Goal: Transaction & Acquisition: Purchase product/service

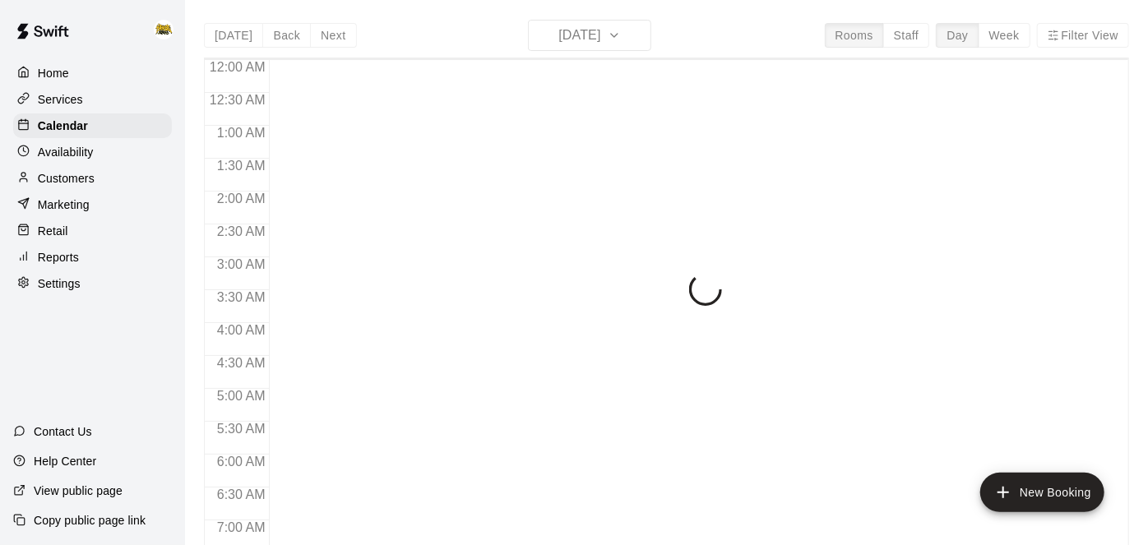
scroll to position [838, 0]
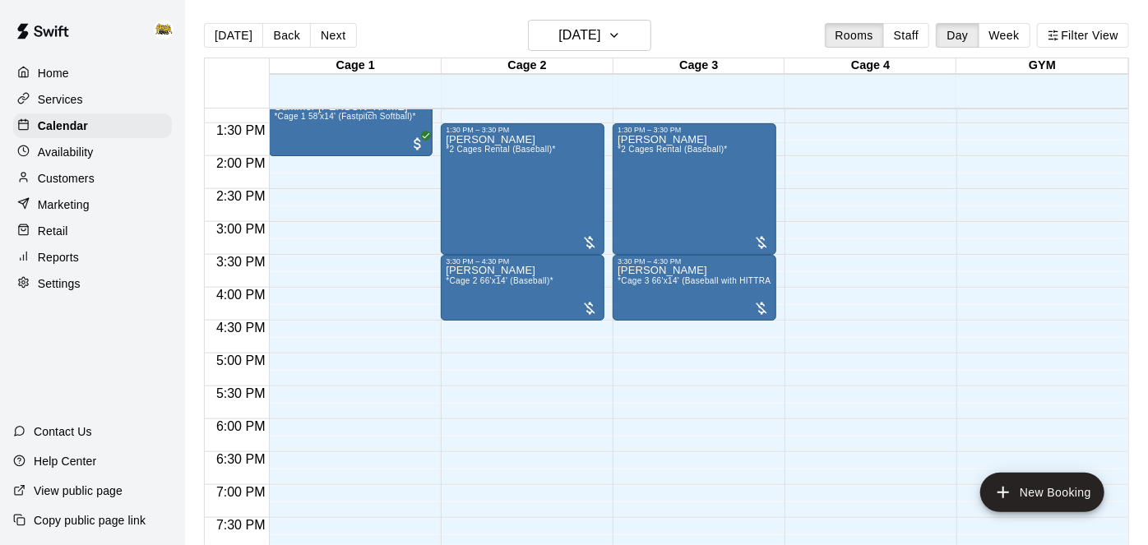
scroll to position [883, 0]
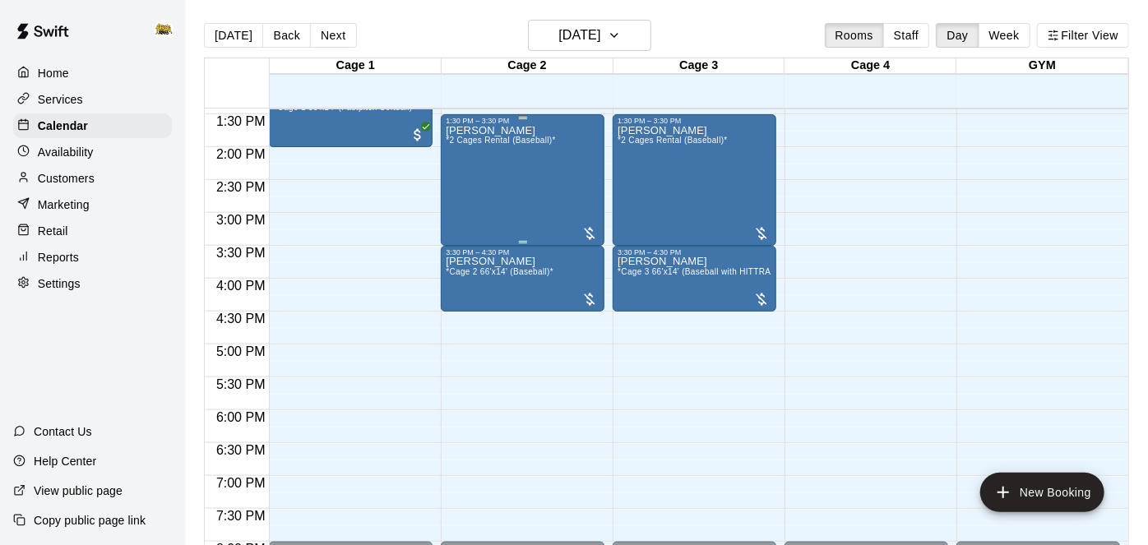
click at [533, 163] on div "[PERSON_NAME] *2 Cages Rental (Baseball)*" at bounding box center [501, 397] width 110 height 545
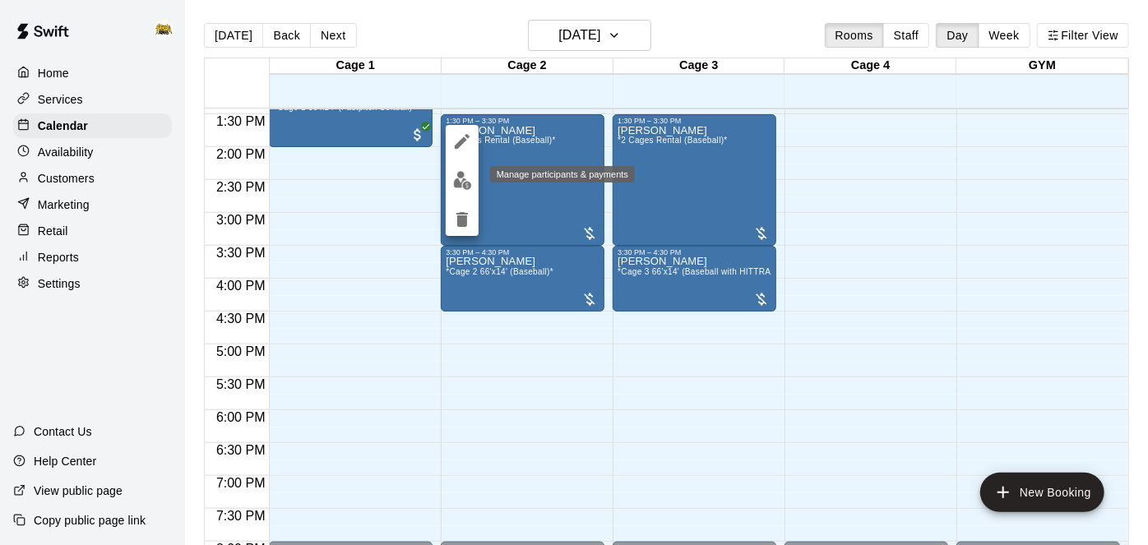
click at [467, 189] on img "edit" at bounding box center [462, 180] width 19 height 19
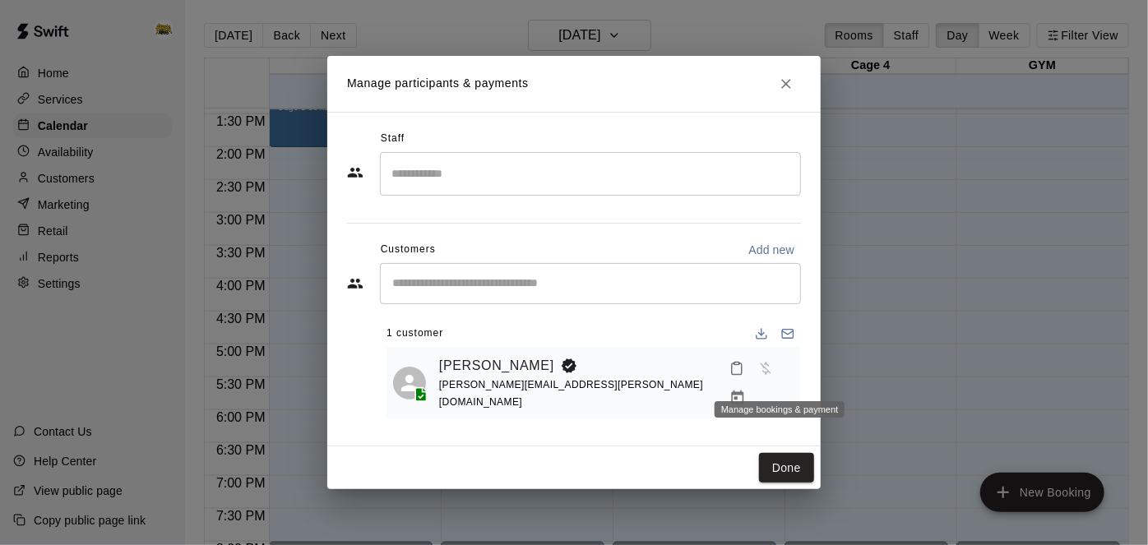
click at [746, 390] on icon "Manage bookings & payment" at bounding box center [737, 398] width 16 height 16
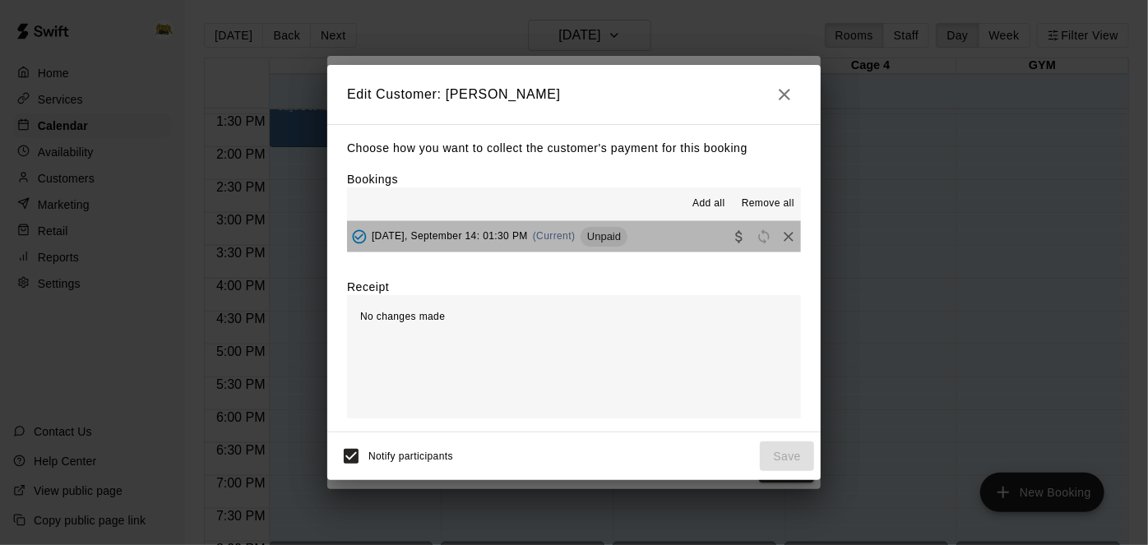
click at [672, 242] on button "[DATE], September 14: 01:30 PM (Current) Unpaid" at bounding box center [574, 236] width 454 height 30
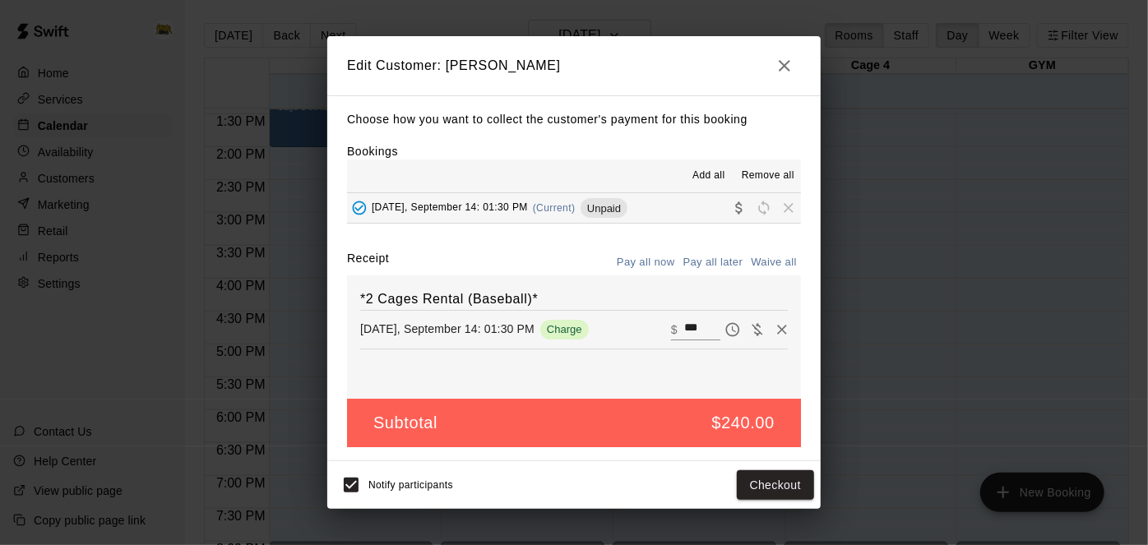
click at [785, 68] on icon "button" at bounding box center [785, 66] width 20 height 20
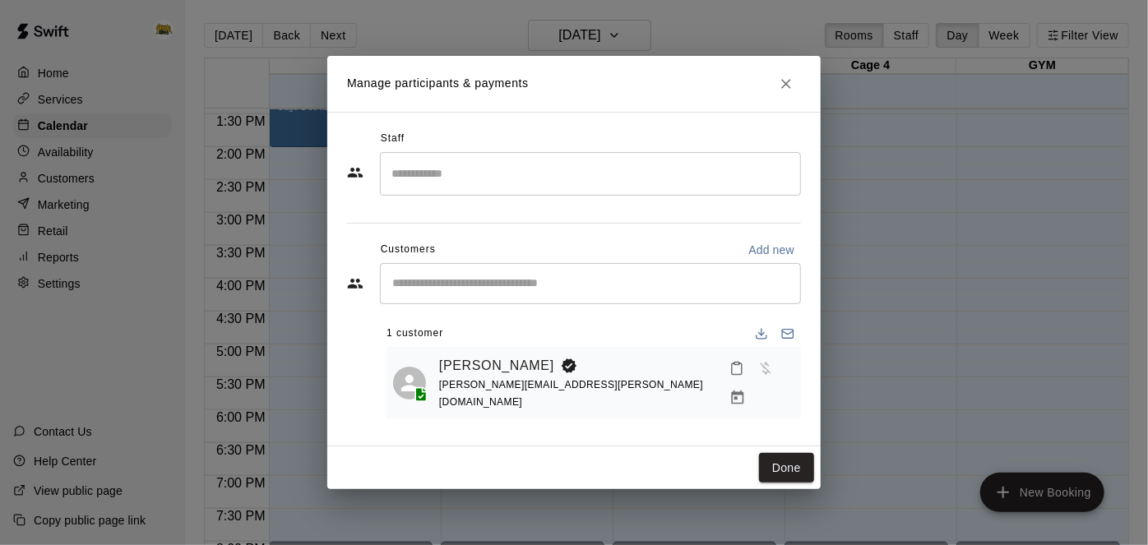
click at [789, 89] on icon "Close" at bounding box center [786, 84] width 10 height 10
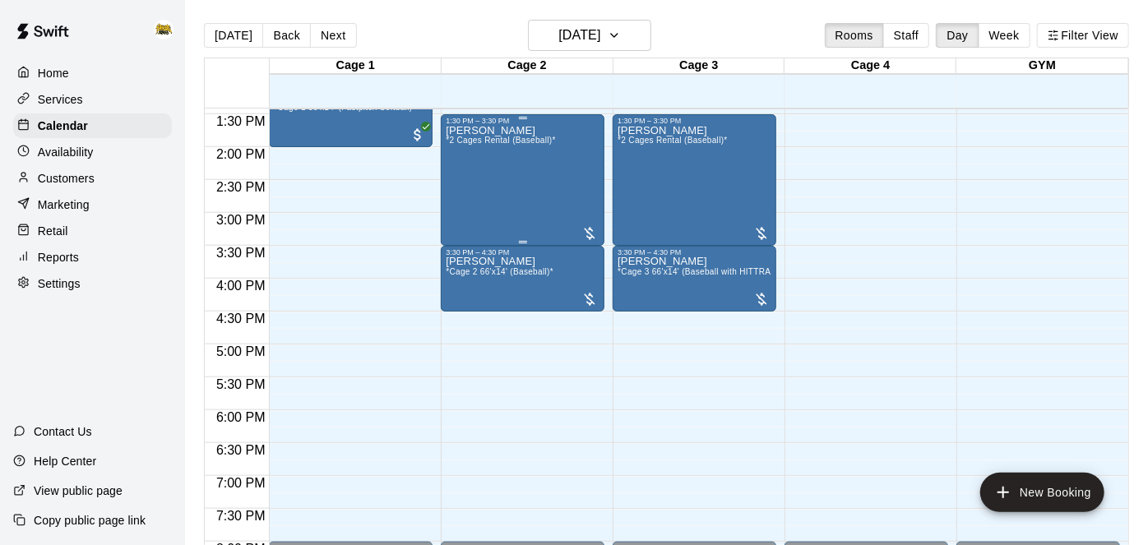
click at [522, 175] on div "[PERSON_NAME] *2 Cages Rental (Baseball)*" at bounding box center [501, 397] width 110 height 545
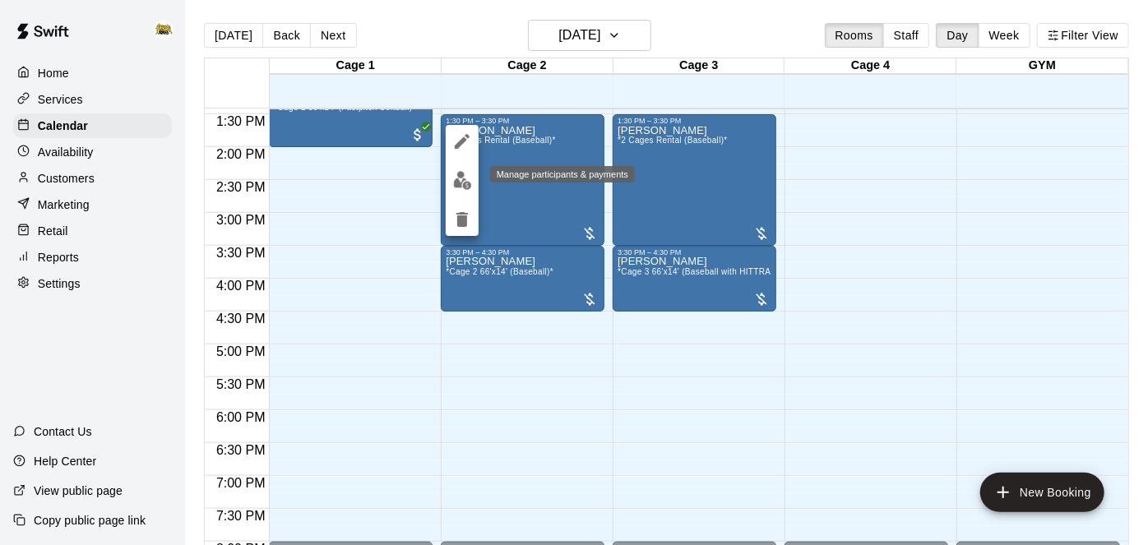
click at [465, 187] on img "edit" at bounding box center [462, 180] width 19 height 19
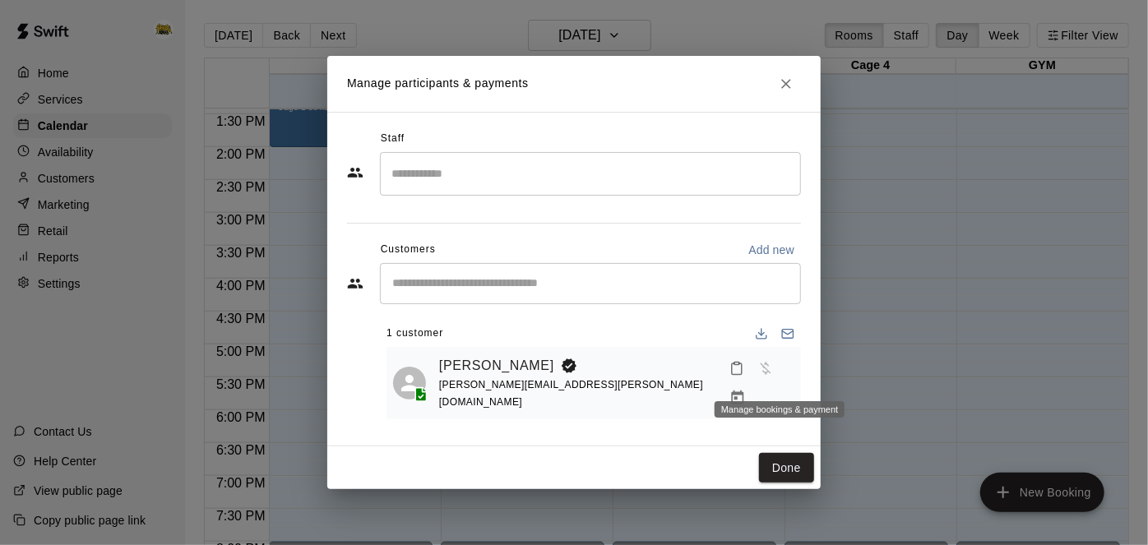
click at [746, 390] on icon "Manage bookings & payment" at bounding box center [737, 398] width 16 height 16
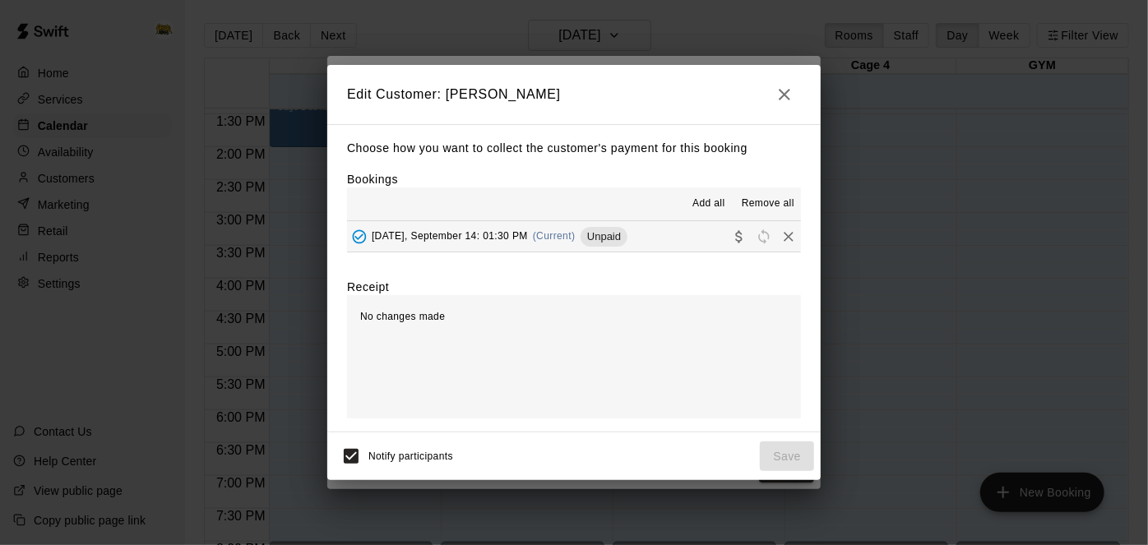
click at [674, 238] on button "[DATE], September 14: 01:30 PM (Current) Unpaid" at bounding box center [574, 236] width 454 height 30
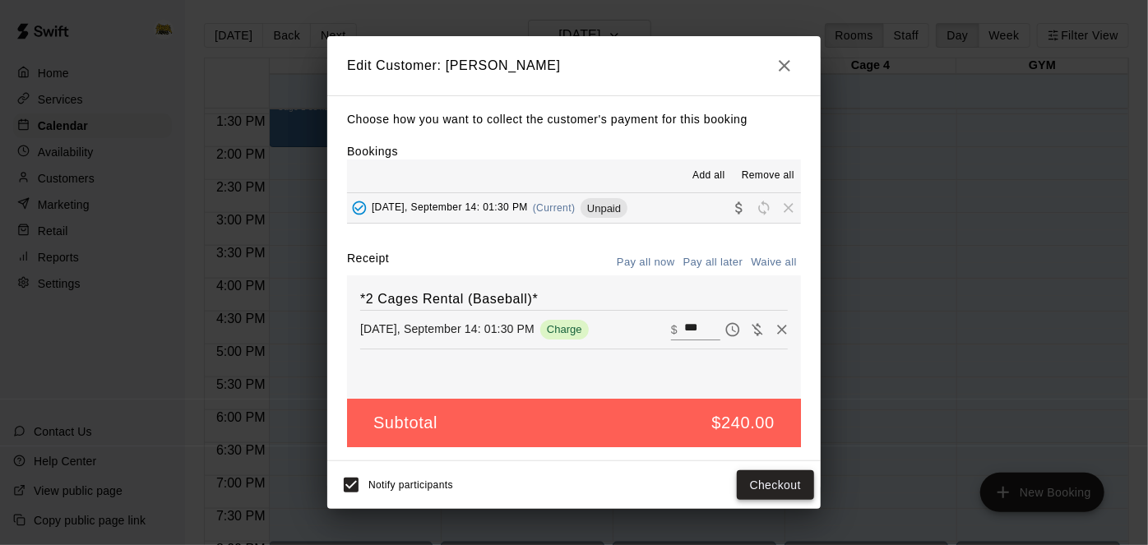
click at [768, 481] on button "Checkout" at bounding box center [775, 485] width 77 height 30
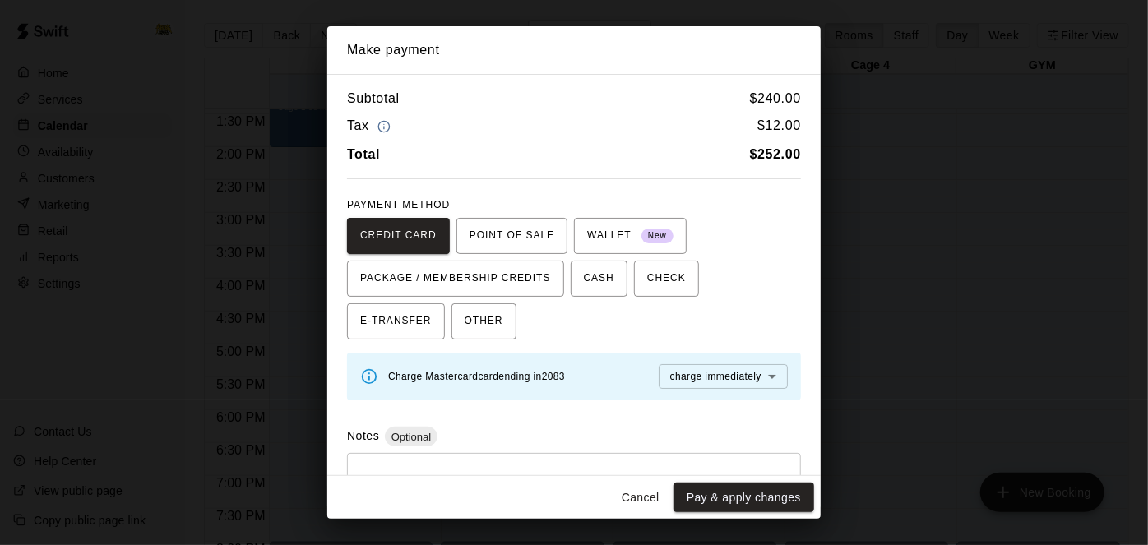
click at [645, 500] on button "Cancel" at bounding box center [640, 498] width 53 height 30
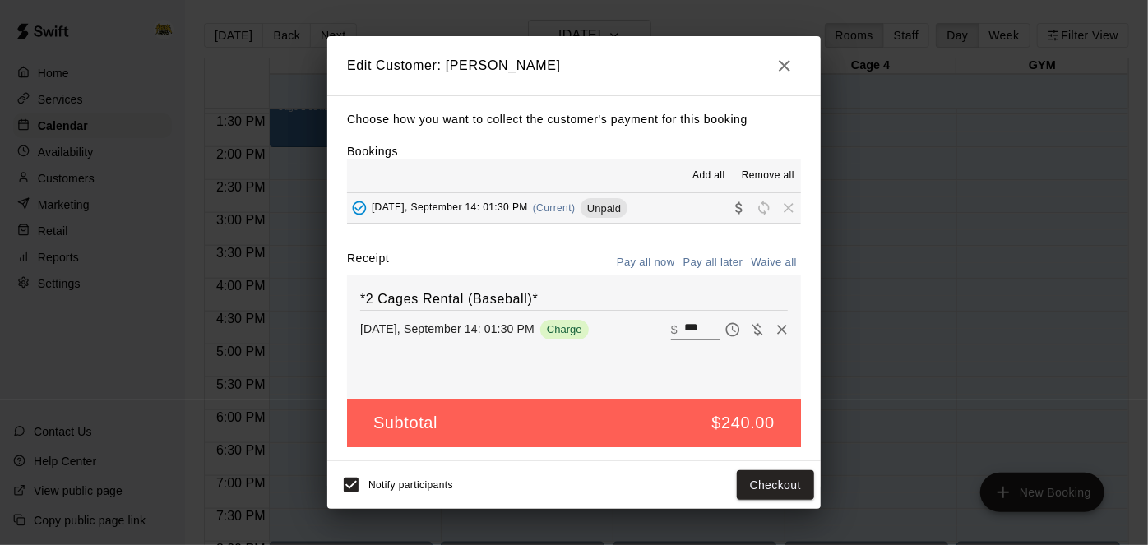
click at [790, 54] on button "button" at bounding box center [784, 65] width 33 height 33
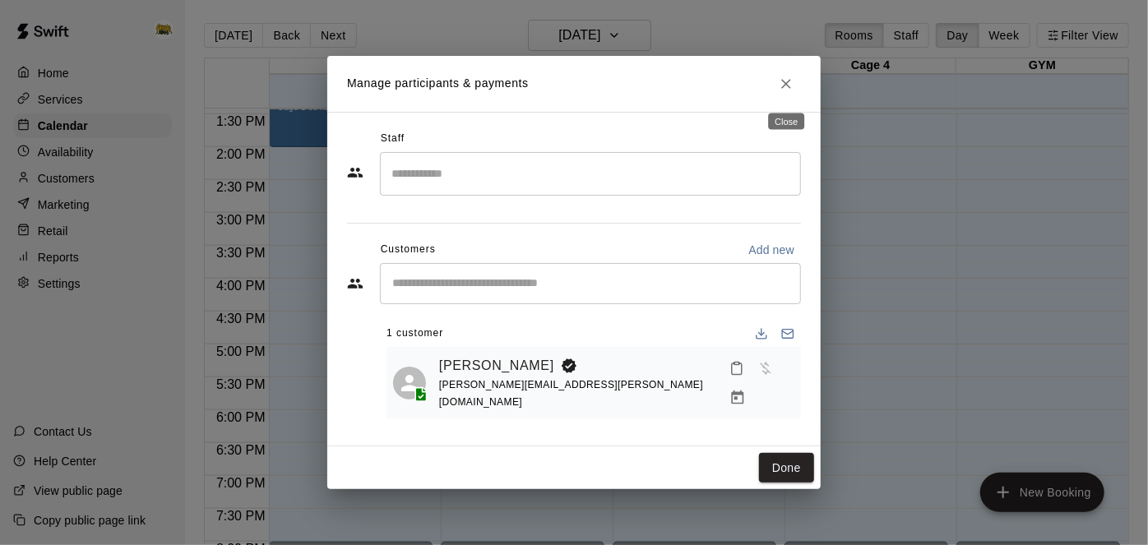
click at [784, 86] on icon "Close" at bounding box center [786, 84] width 16 height 16
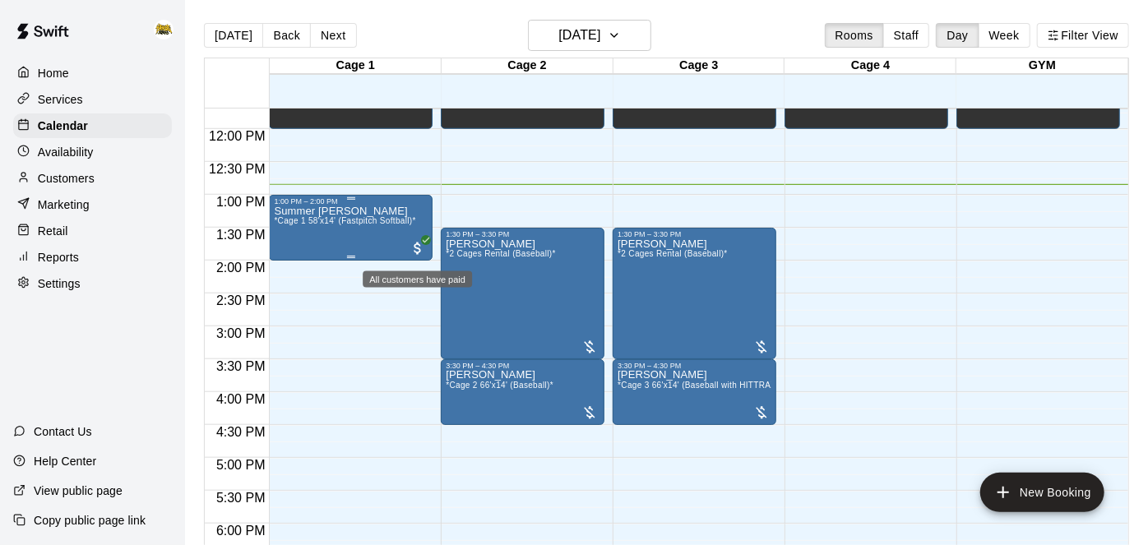
scroll to position [765, 0]
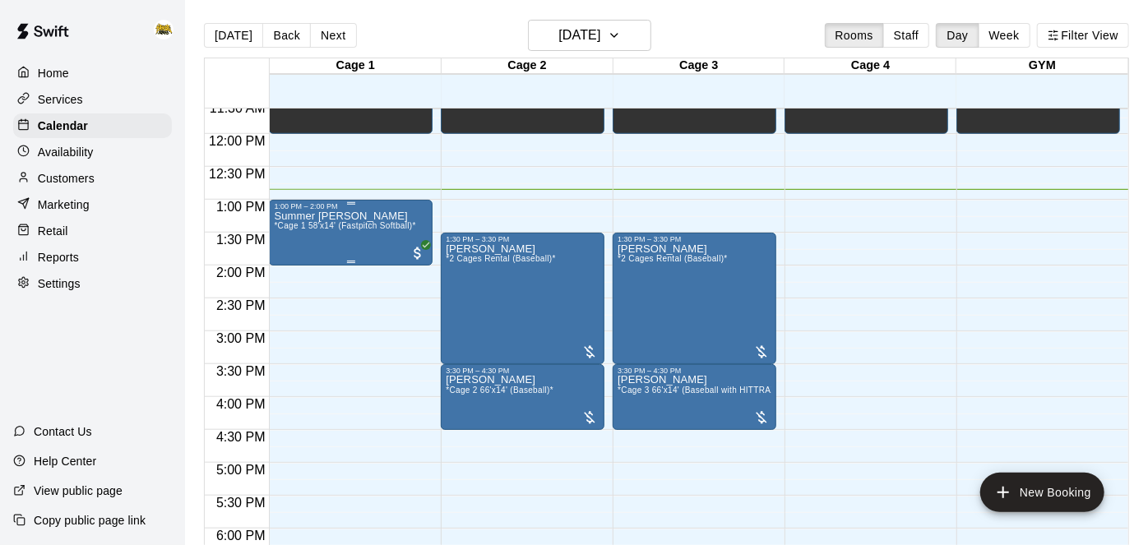
click at [345, 229] on span "*Cage 1 58'x14' (Fastpitch Softball)*" at bounding box center [344, 225] width 141 height 9
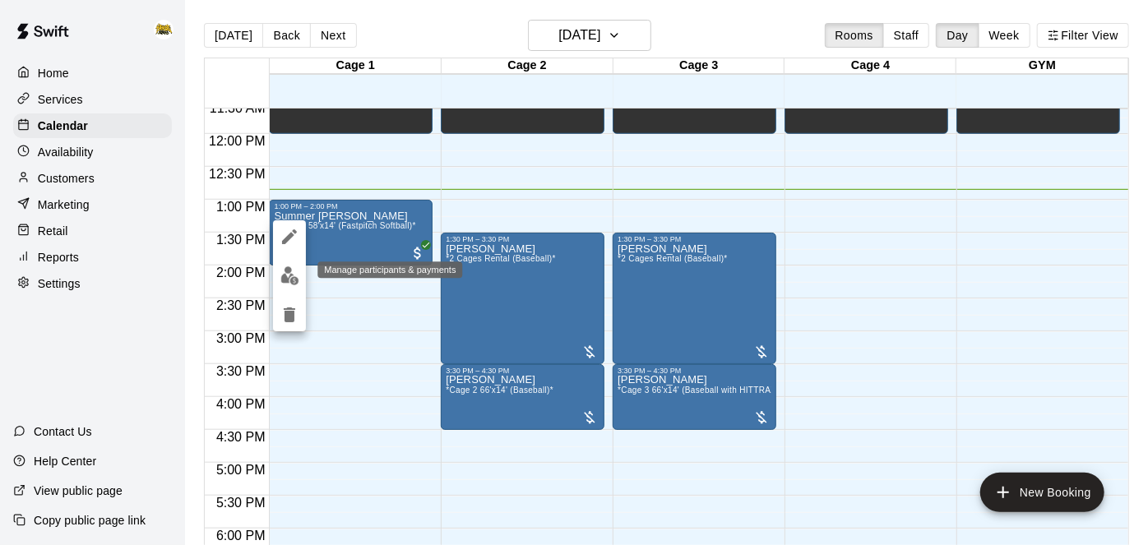
click at [294, 276] on img "edit" at bounding box center [289, 275] width 19 height 19
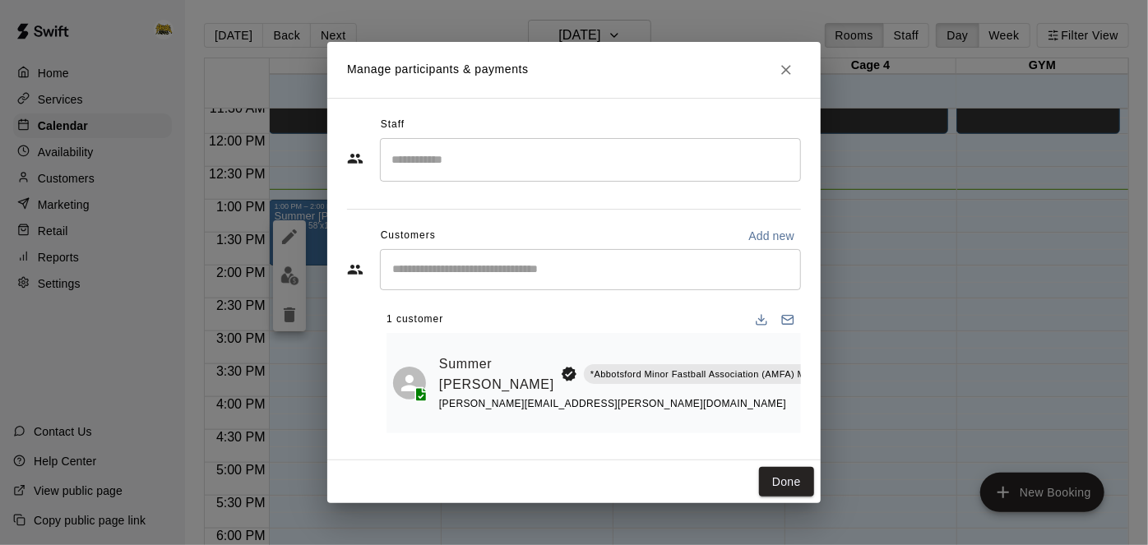
scroll to position [0, 30]
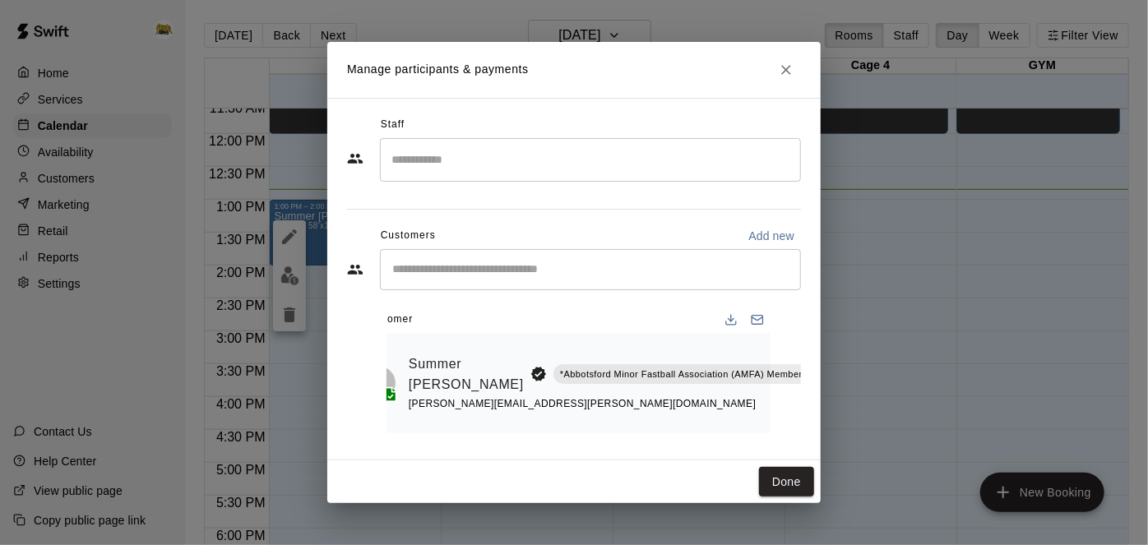
click at [838, 352] on icon "Mark attendance" at bounding box center [845, 353] width 15 height 15
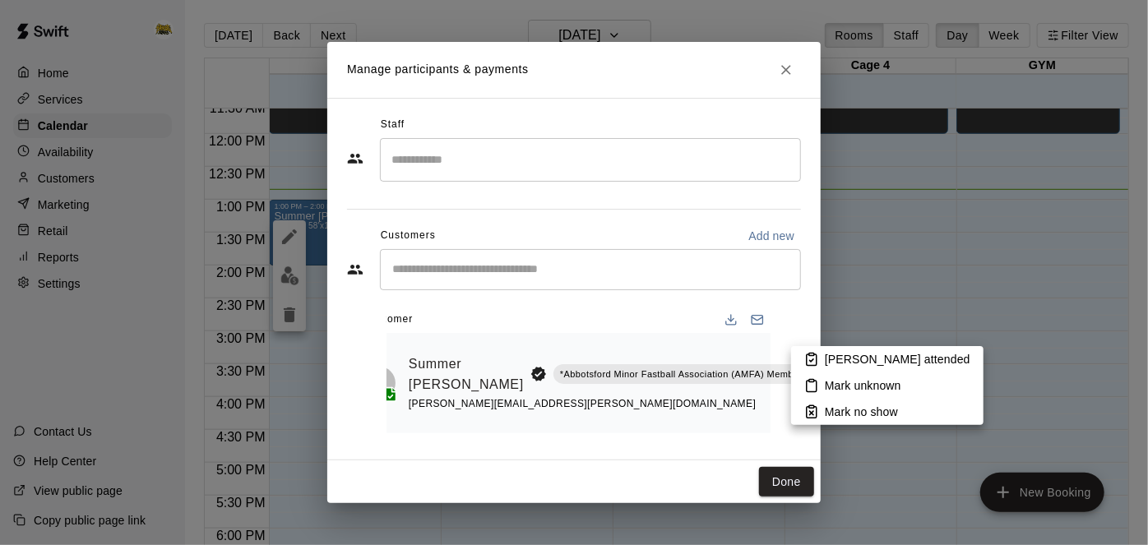
click at [819, 359] on li "[PERSON_NAME] attended" at bounding box center [887, 359] width 192 height 26
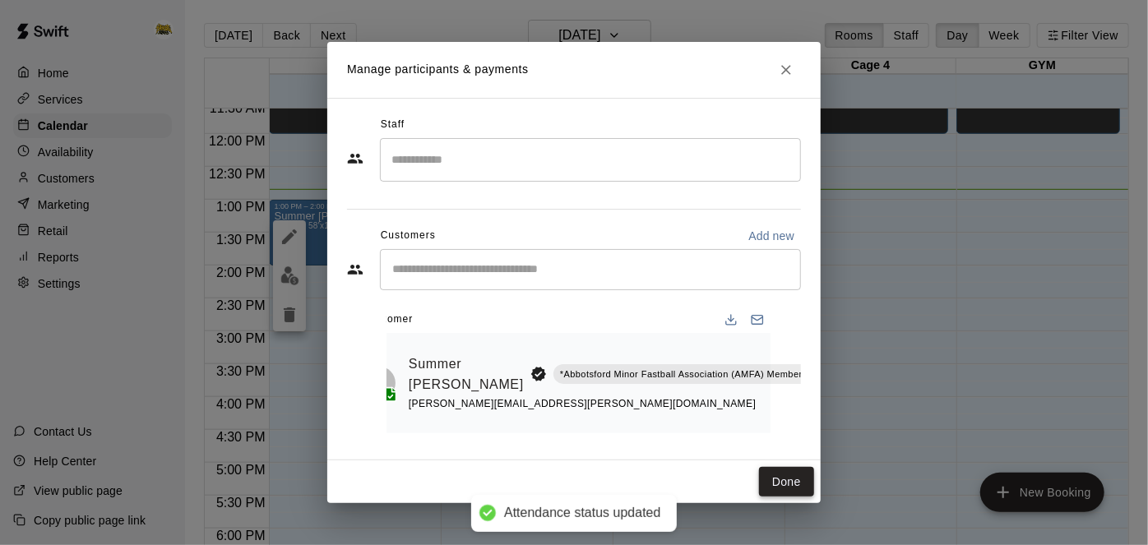
click at [793, 468] on button "Done" at bounding box center [786, 482] width 55 height 30
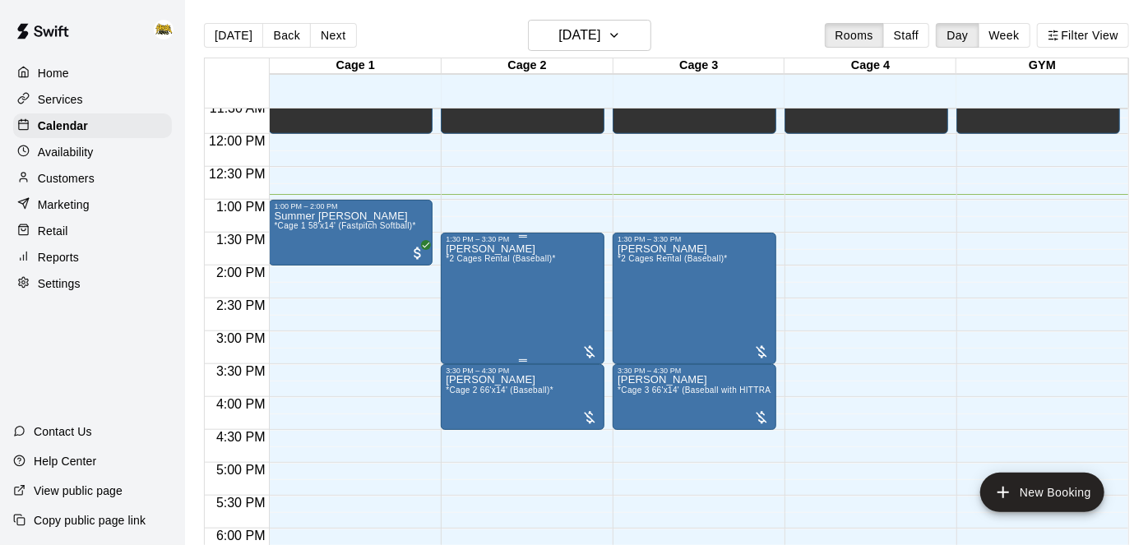
click at [499, 309] on div "[PERSON_NAME] *2 Cages Rental (Baseball)*" at bounding box center [501, 515] width 110 height 545
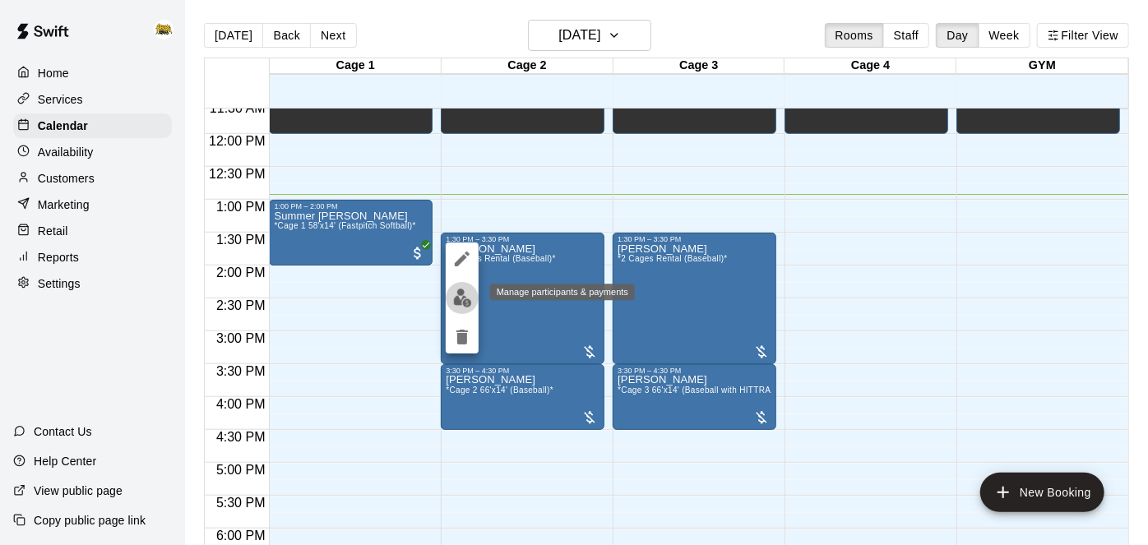
click at [458, 299] on img "edit" at bounding box center [462, 298] width 19 height 19
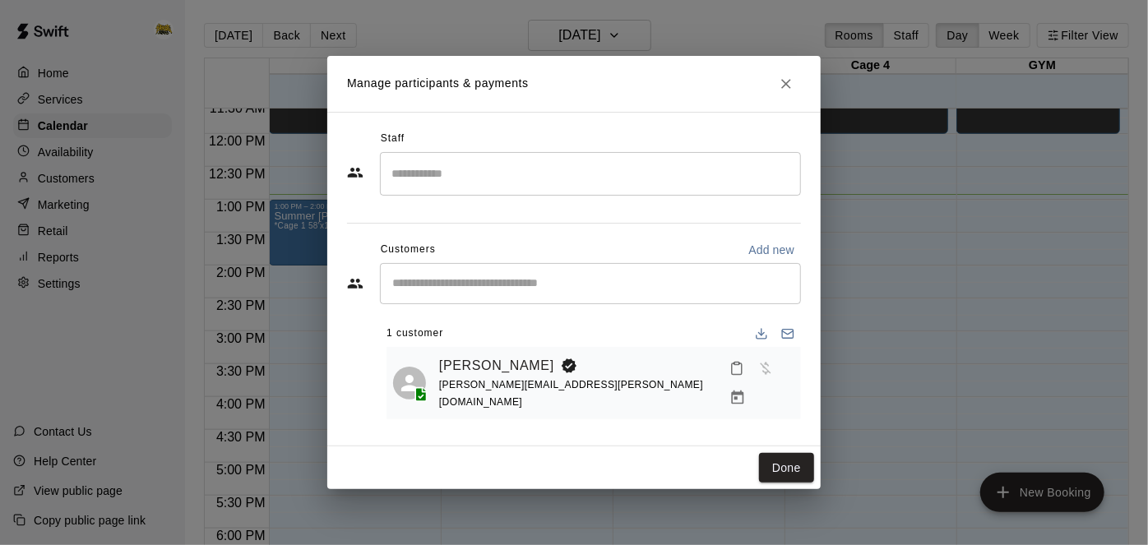
click at [896, 297] on div "Manage participants & payments Staff ​ Customers Add new ​ 1 customer [PERSON_N…" at bounding box center [574, 272] width 1148 height 545
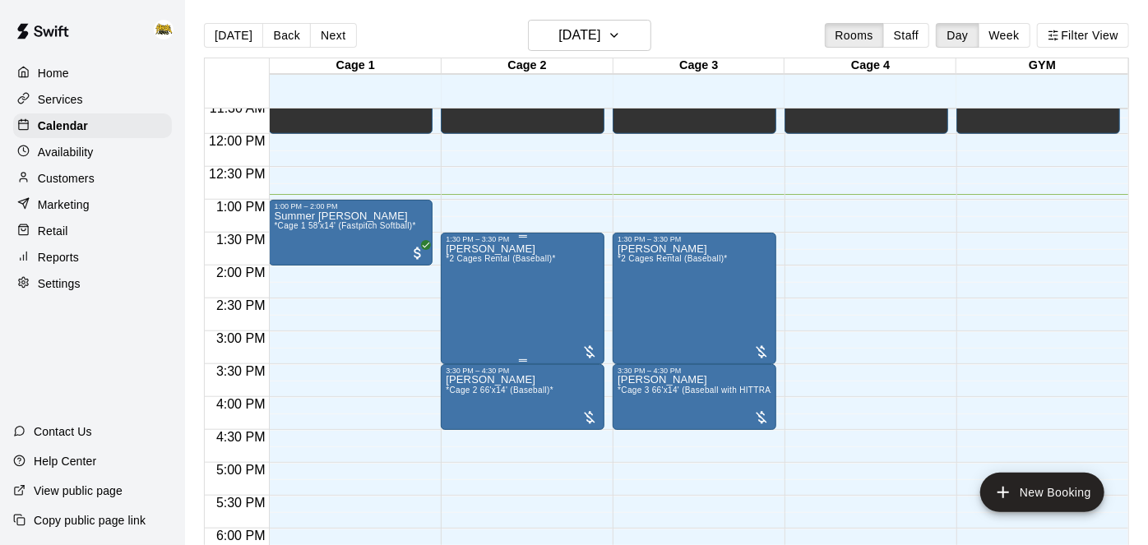
click at [541, 286] on div "[PERSON_NAME] *2 Cages Rental (Baseball)*" at bounding box center [501, 515] width 110 height 545
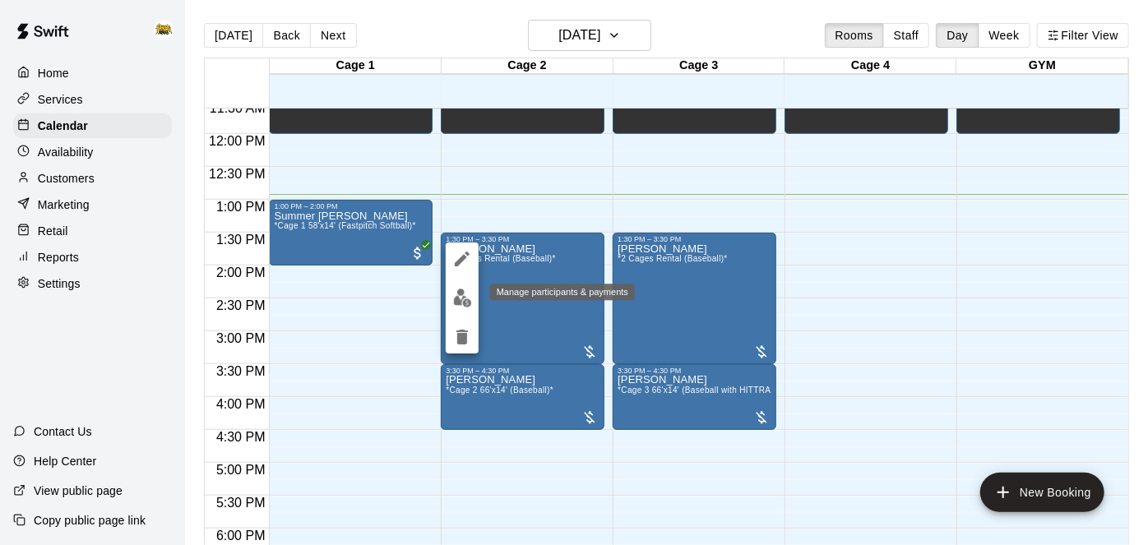
click at [464, 299] on img "edit" at bounding box center [462, 298] width 19 height 19
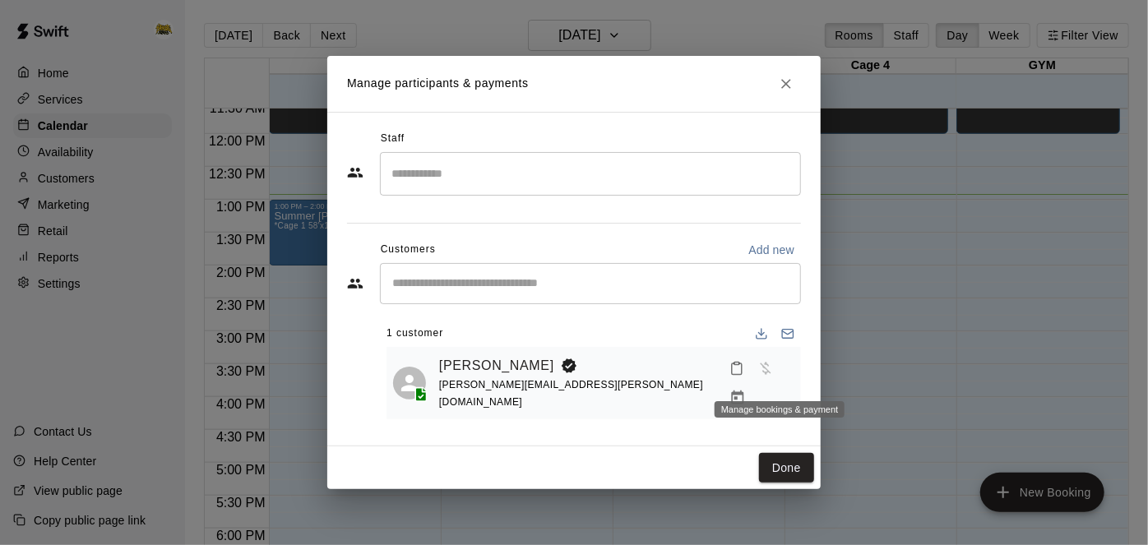
click at [744, 391] on icon "Manage bookings & payment" at bounding box center [738, 398] width 12 height 14
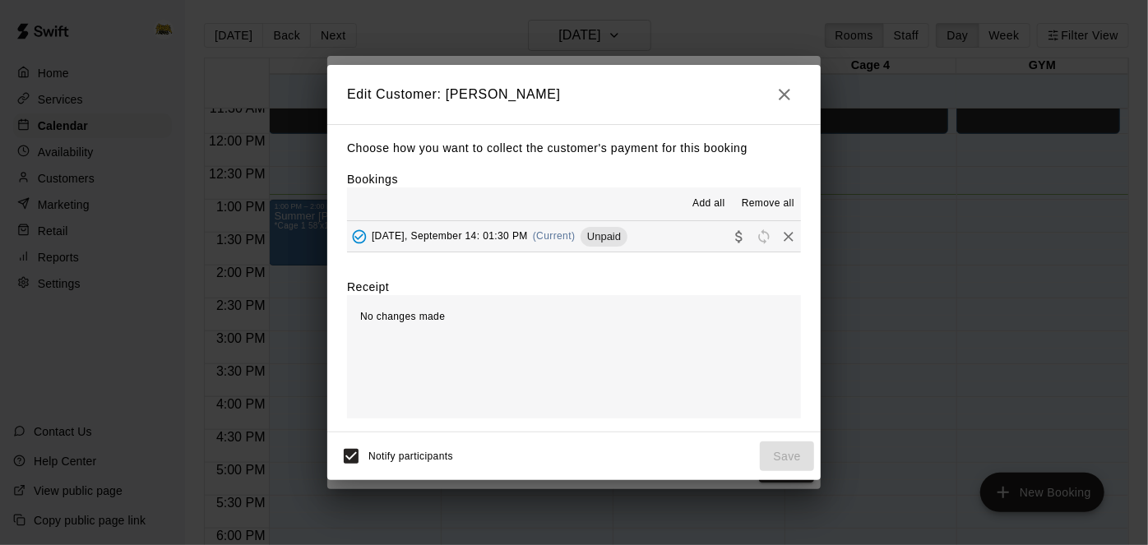
click at [656, 243] on button "[DATE], September 14: 01:30 PM (Current) Unpaid" at bounding box center [574, 236] width 454 height 30
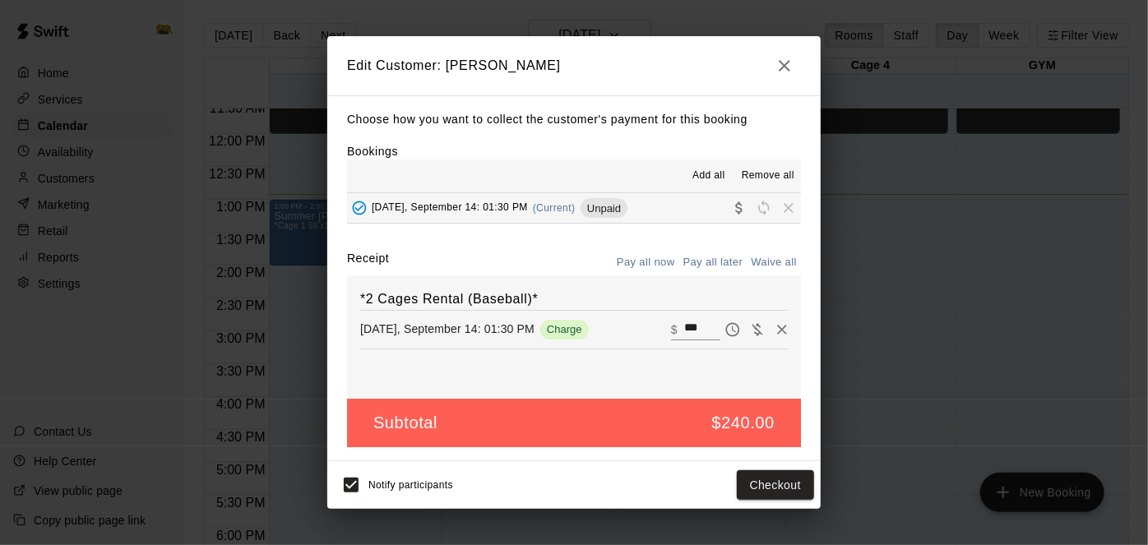
click at [784, 64] on icon "button" at bounding box center [785, 66] width 20 height 20
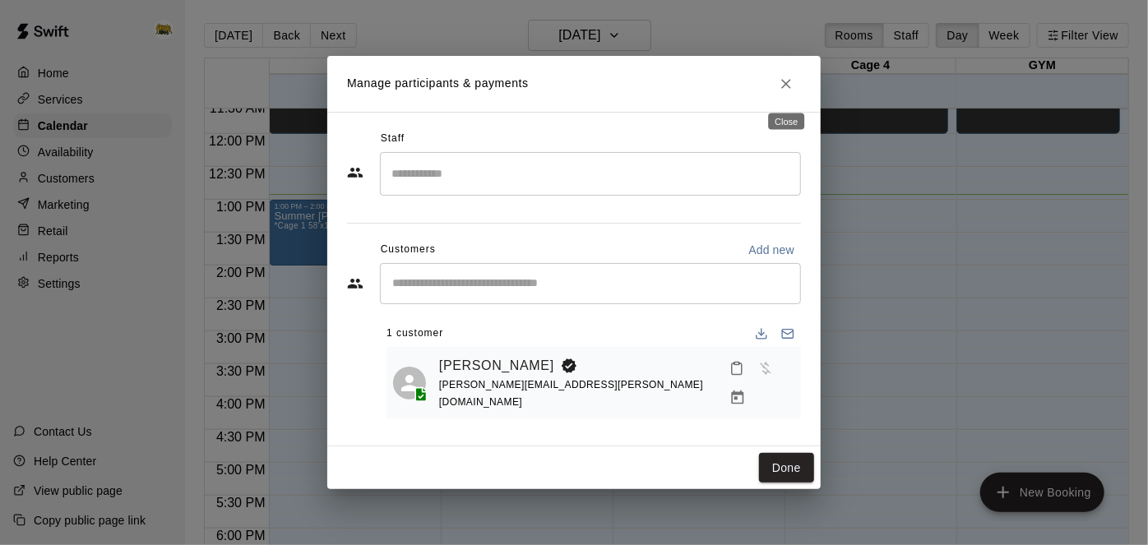
click at [789, 87] on icon "Close" at bounding box center [786, 84] width 16 height 16
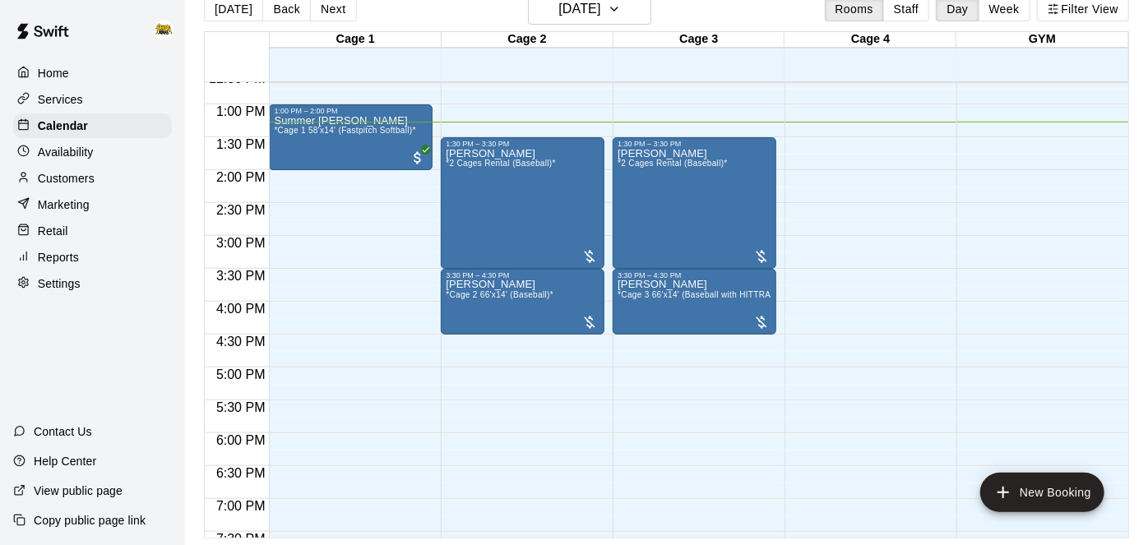
scroll to position [840, 0]
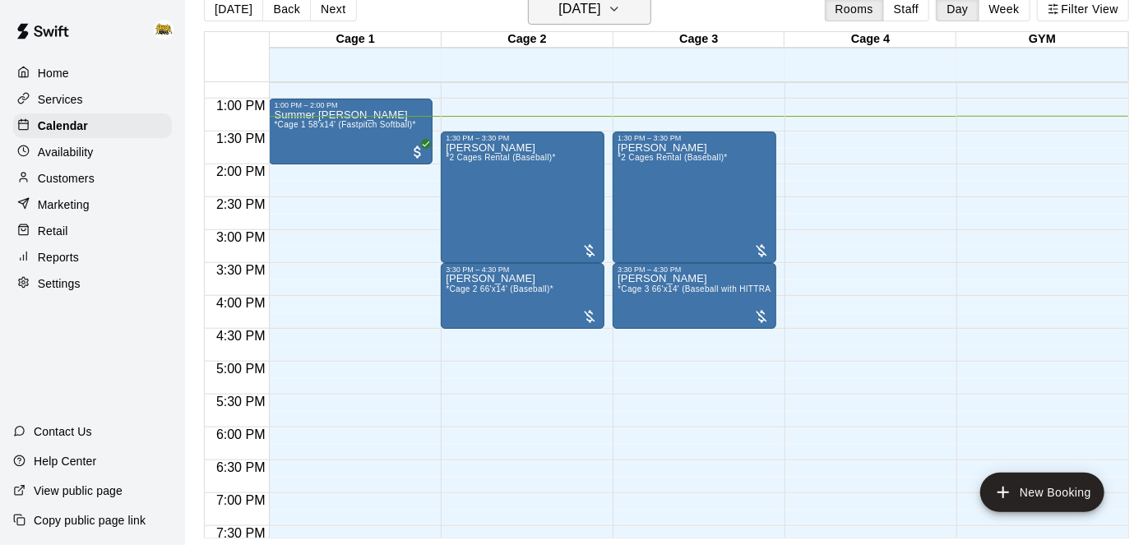
click at [600, 13] on h6 "[DATE]" at bounding box center [579, 9] width 42 height 23
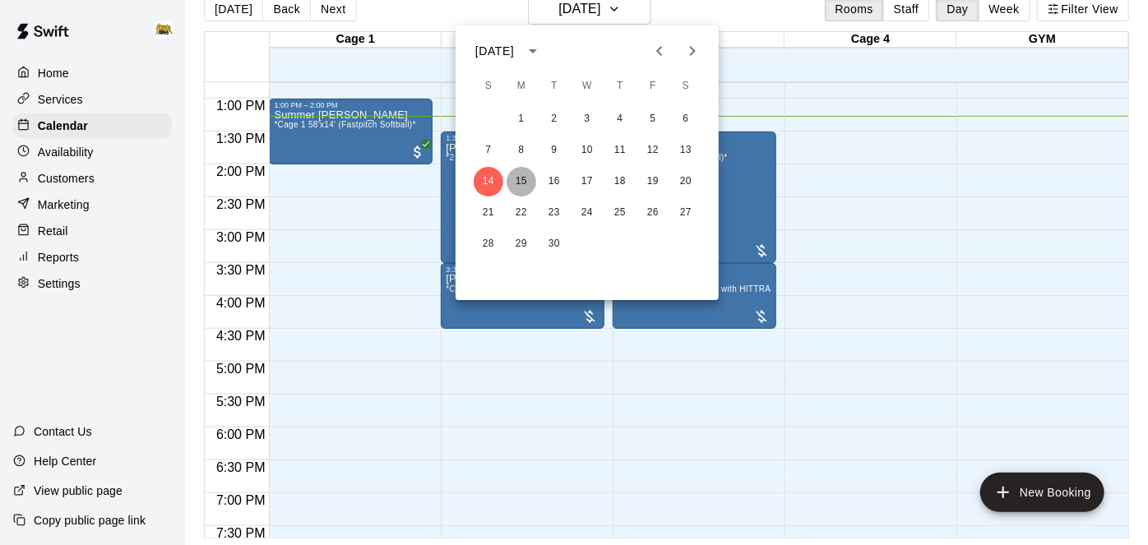
click at [525, 173] on button "15" at bounding box center [522, 182] width 30 height 30
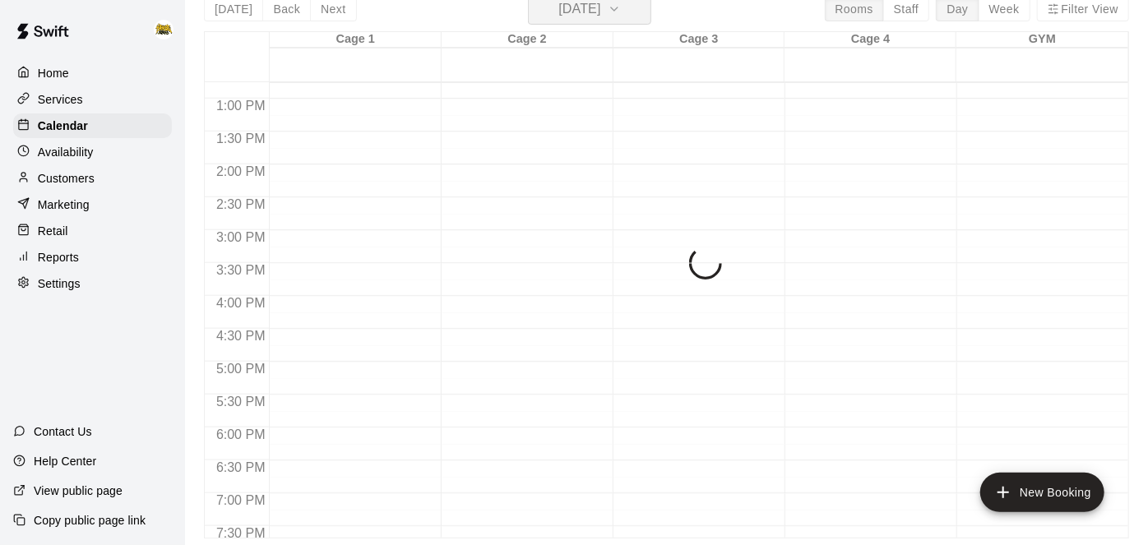
scroll to position [20, 0]
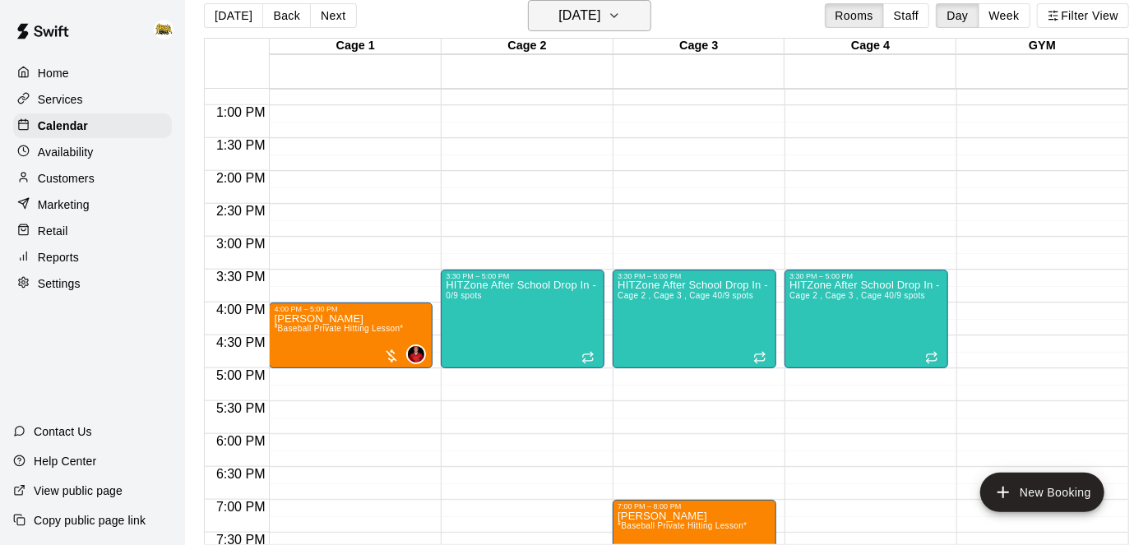
click at [600, 16] on h6 "[DATE]" at bounding box center [579, 15] width 42 height 23
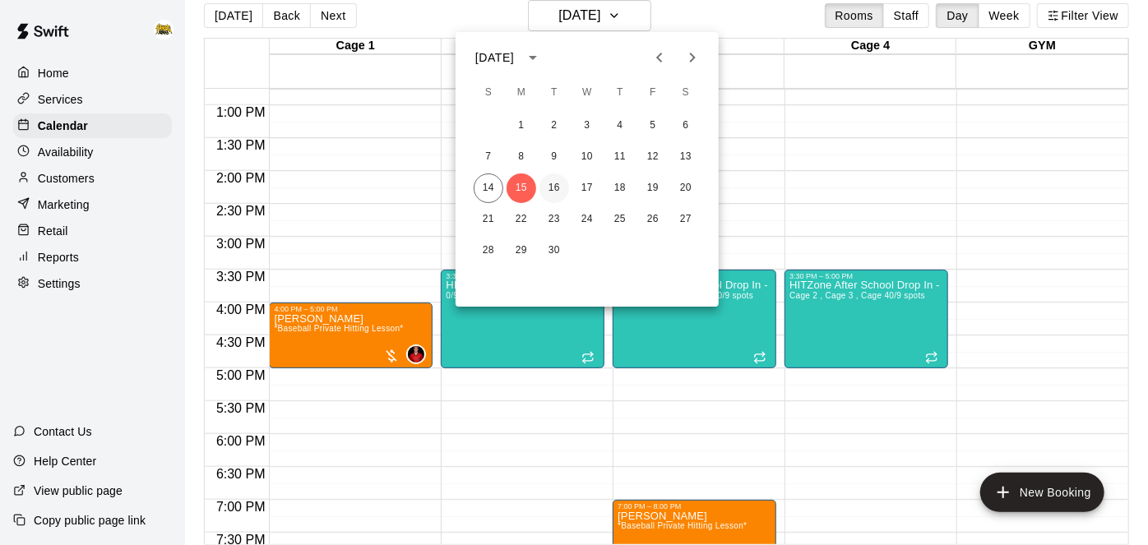
click at [546, 187] on button "16" at bounding box center [554, 189] width 30 height 30
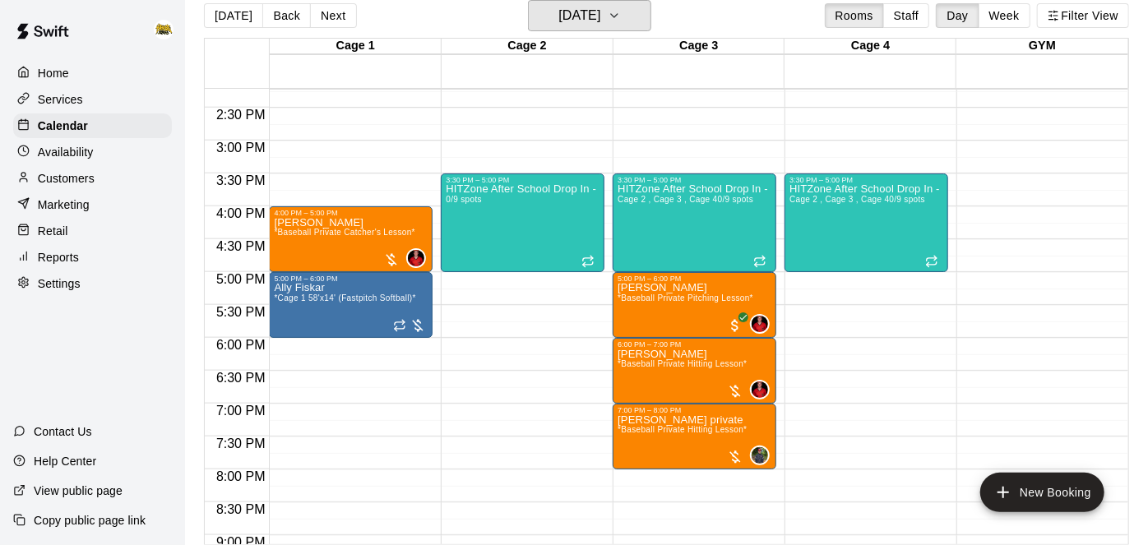
scroll to position [949, 0]
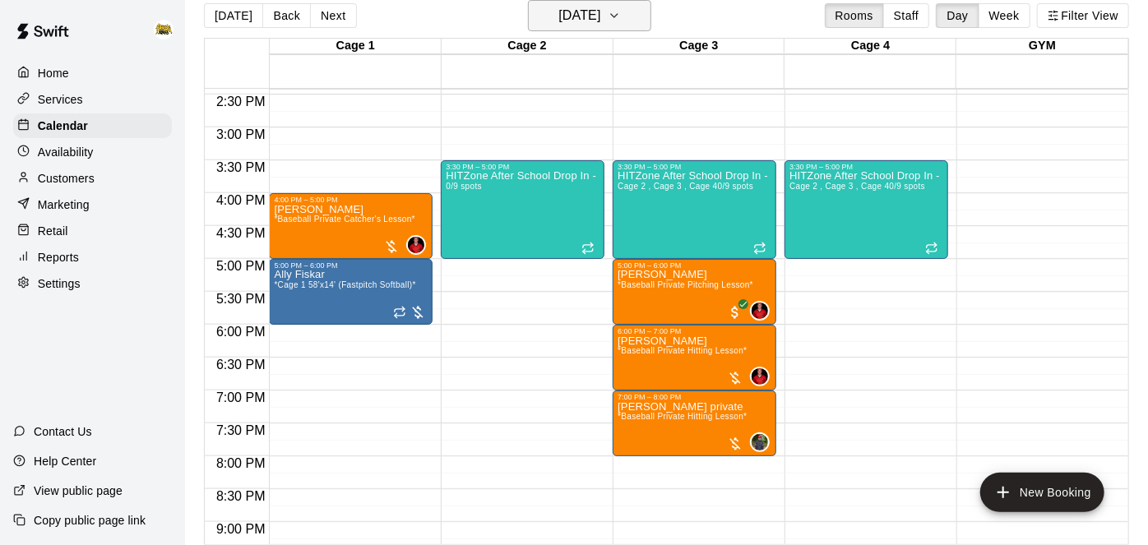
click at [621, 13] on icon "button" at bounding box center [614, 16] width 13 height 20
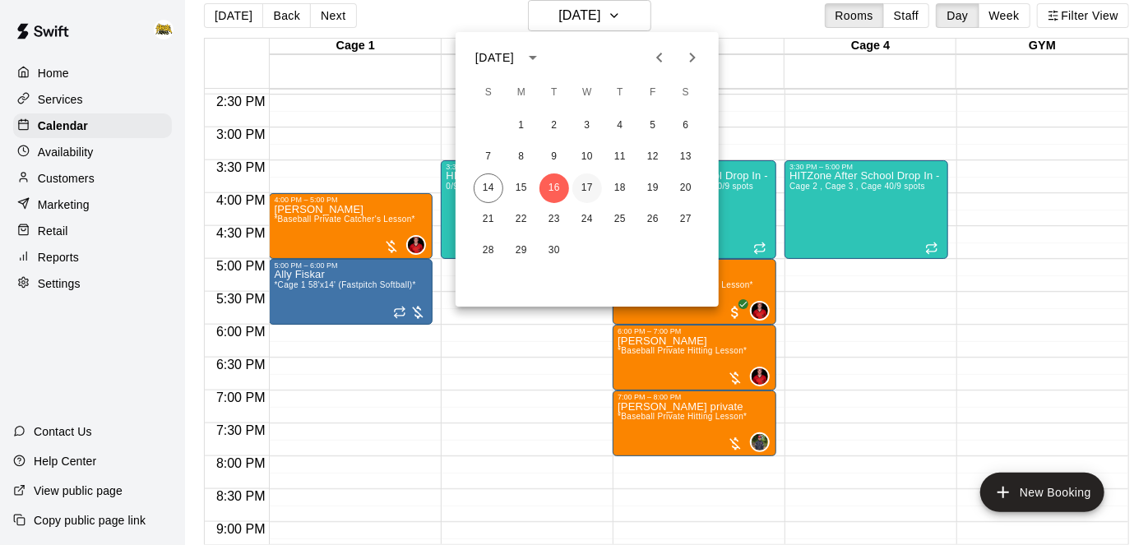
click at [586, 179] on button "17" at bounding box center [587, 189] width 30 height 30
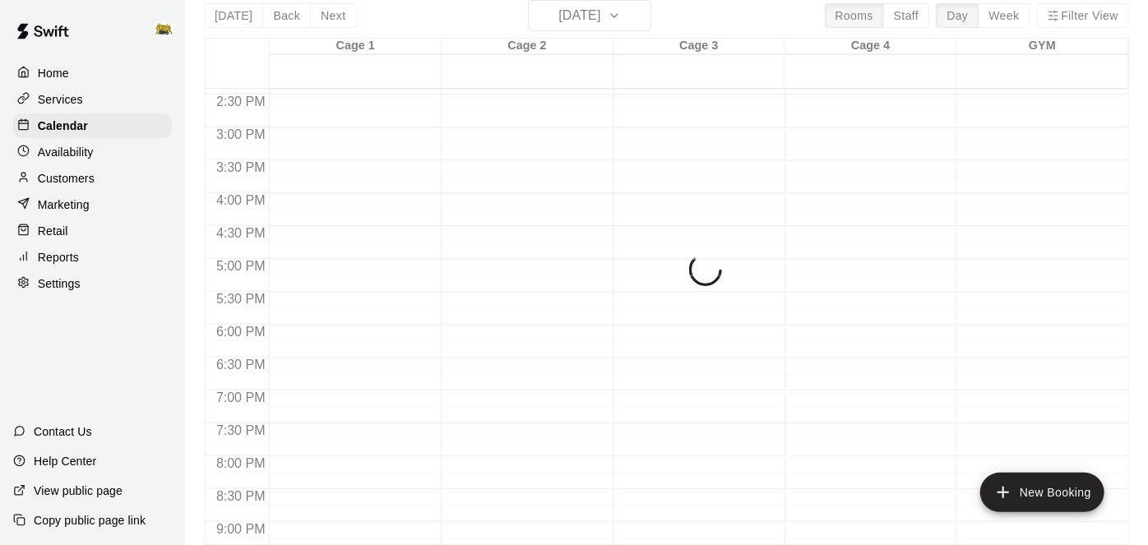
click at [586, 128] on button "17" at bounding box center [587, 120] width 22 height 16
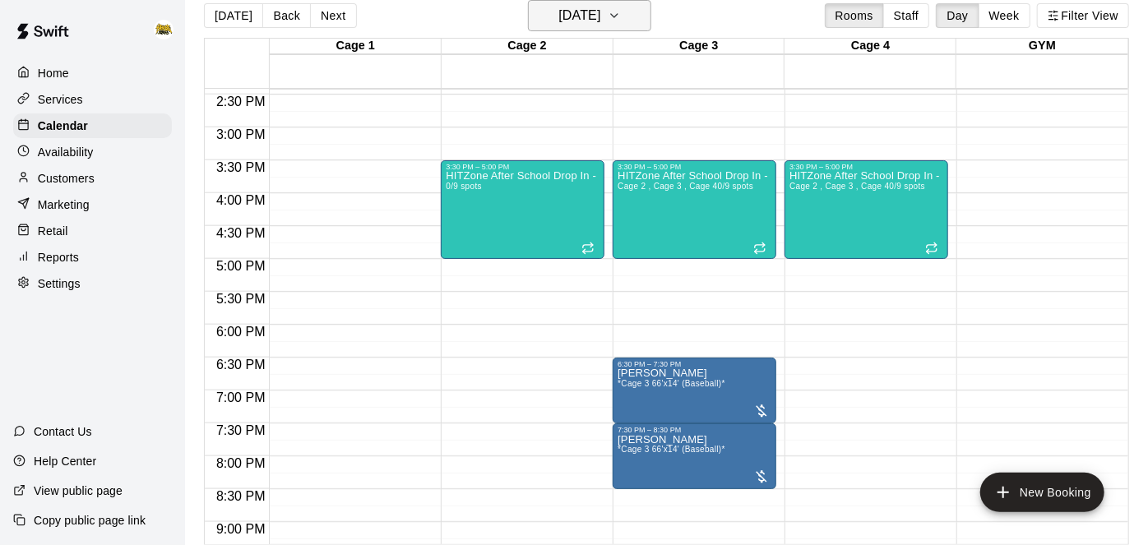
click at [621, 25] on icon "button" at bounding box center [614, 16] width 13 height 20
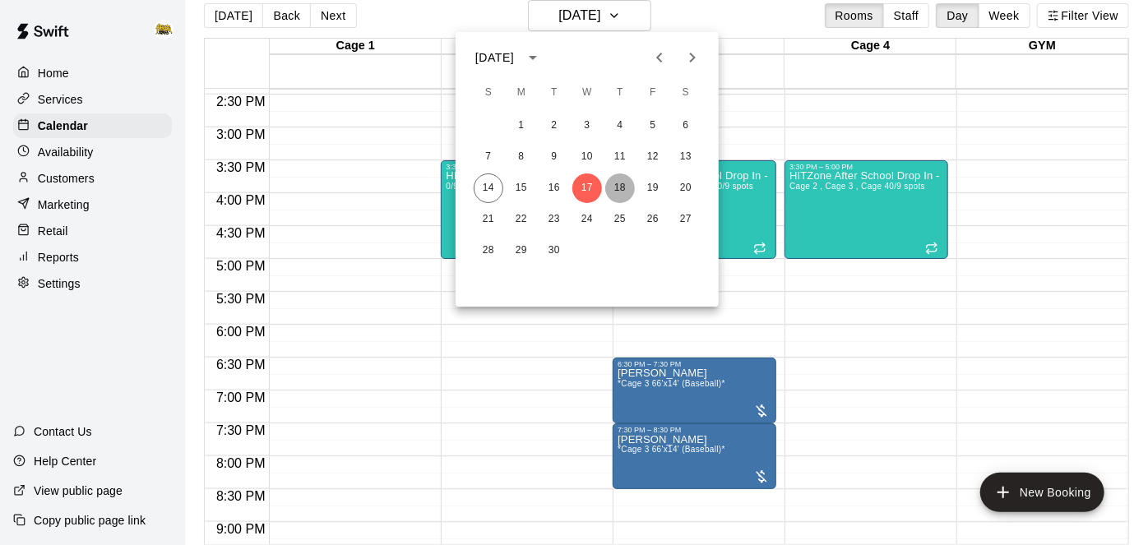
click at [621, 178] on button "18" at bounding box center [620, 189] width 30 height 30
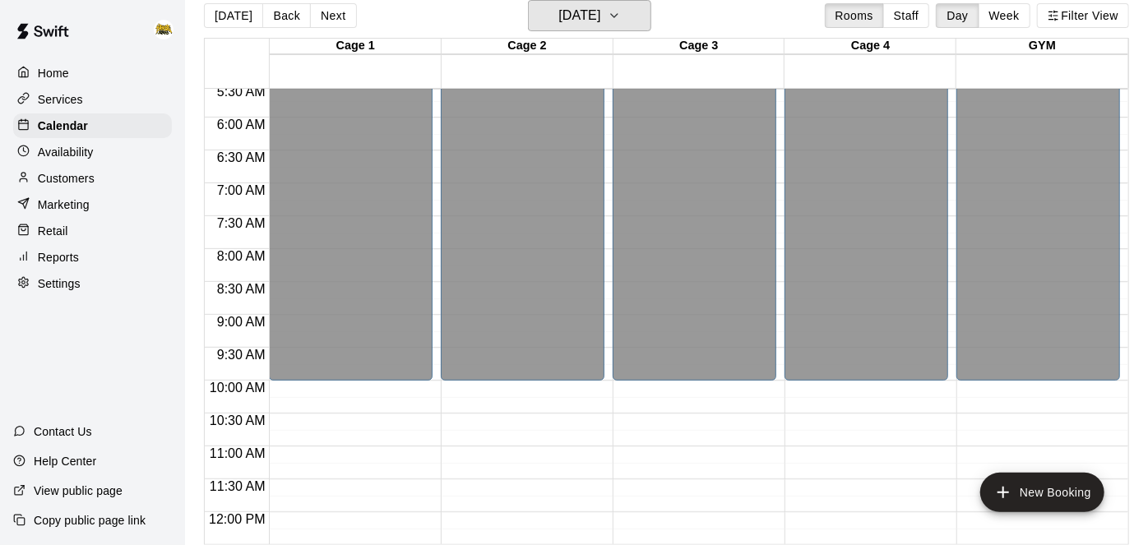
scroll to position [0, 0]
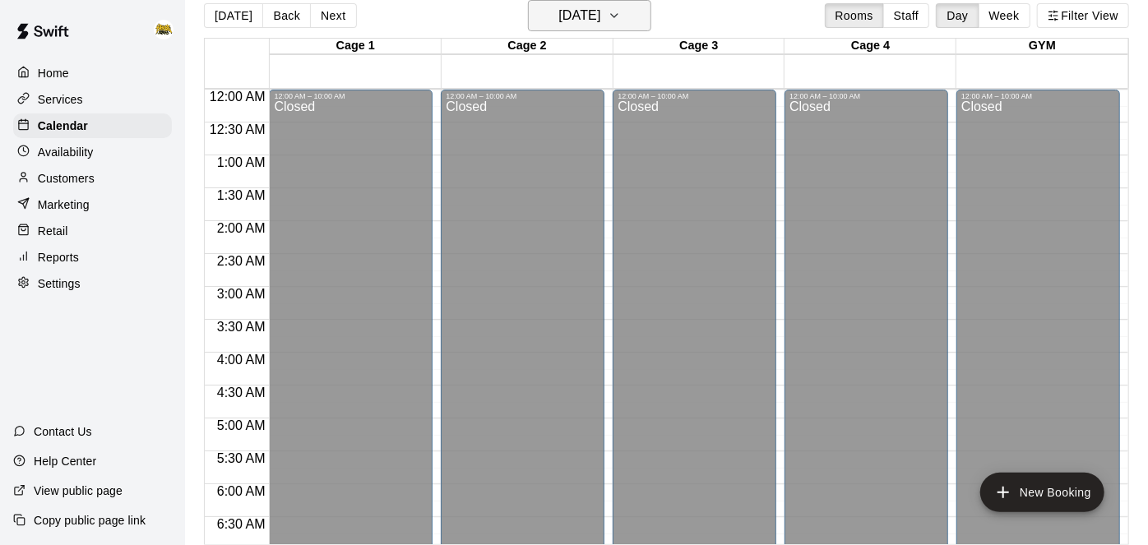
click at [600, 21] on h6 "[DATE]" at bounding box center [579, 15] width 42 height 23
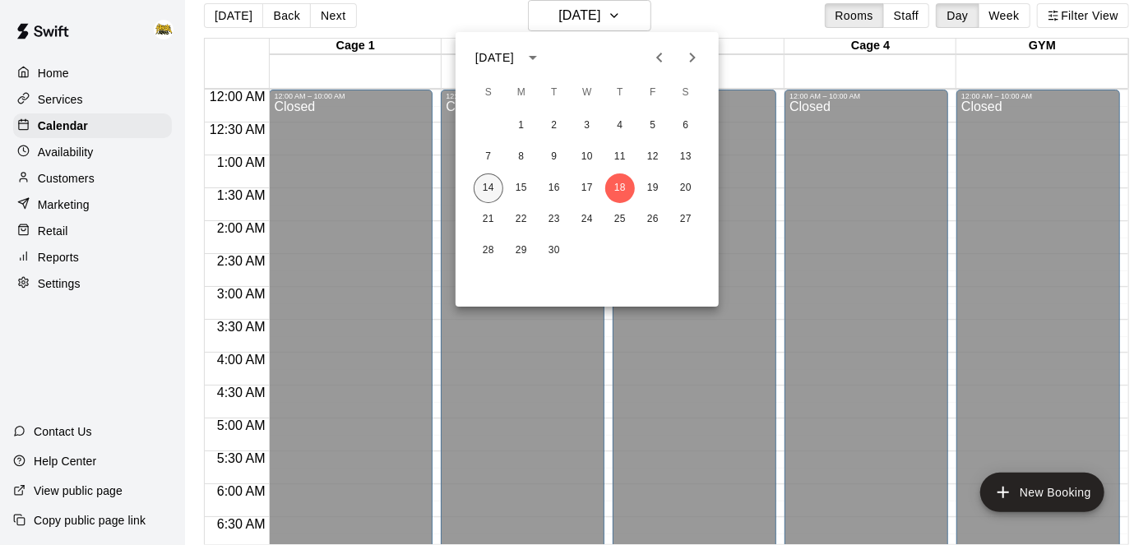
click at [486, 182] on button "14" at bounding box center [489, 189] width 30 height 30
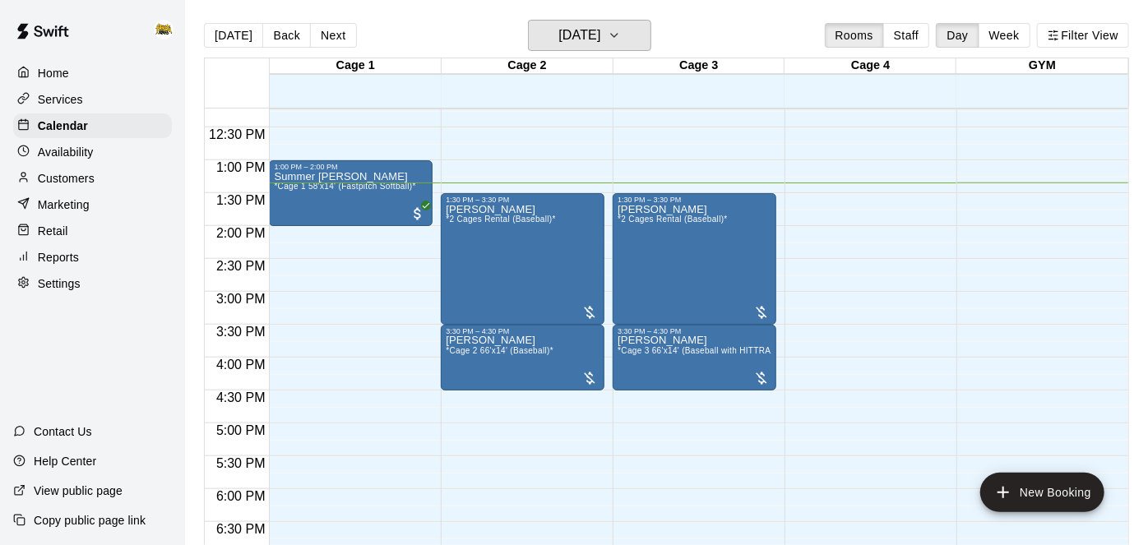
scroll to position [804, 0]
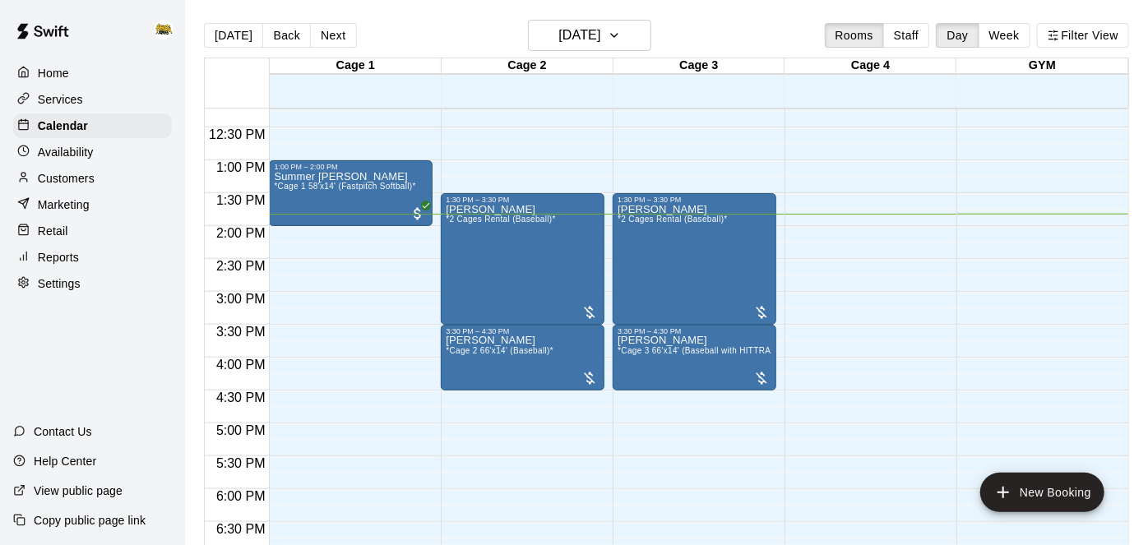
click at [885, 400] on div "12:00 AM – 10:00 AM Closed 10:00 AM – 12:00 PM Unavailable Cage 1 , Cage 2 , Ca…" at bounding box center [867, 94] width 164 height 1579
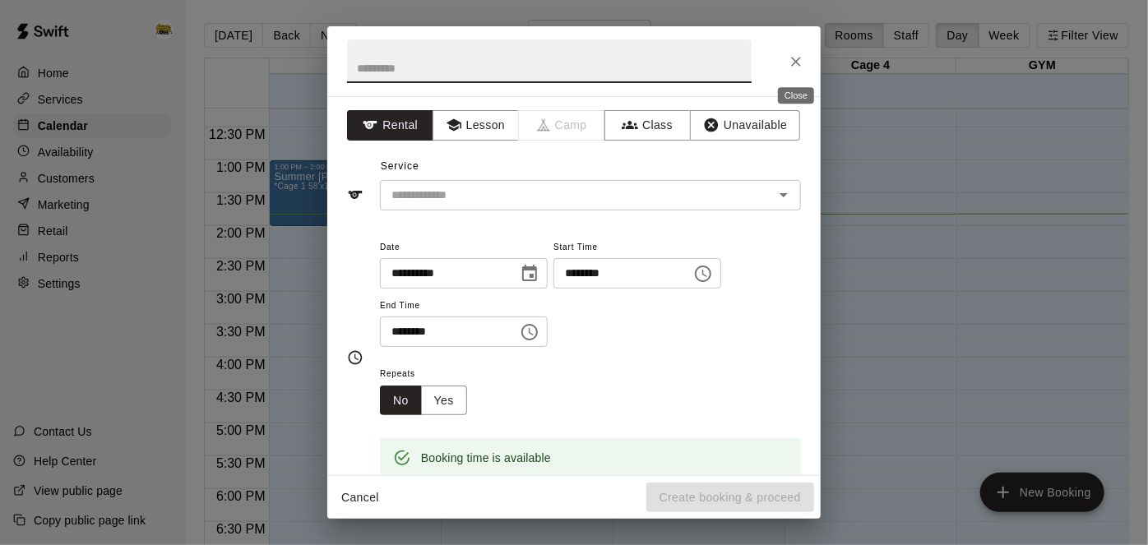
click at [799, 67] on icon "Close" at bounding box center [796, 61] width 16 height 16
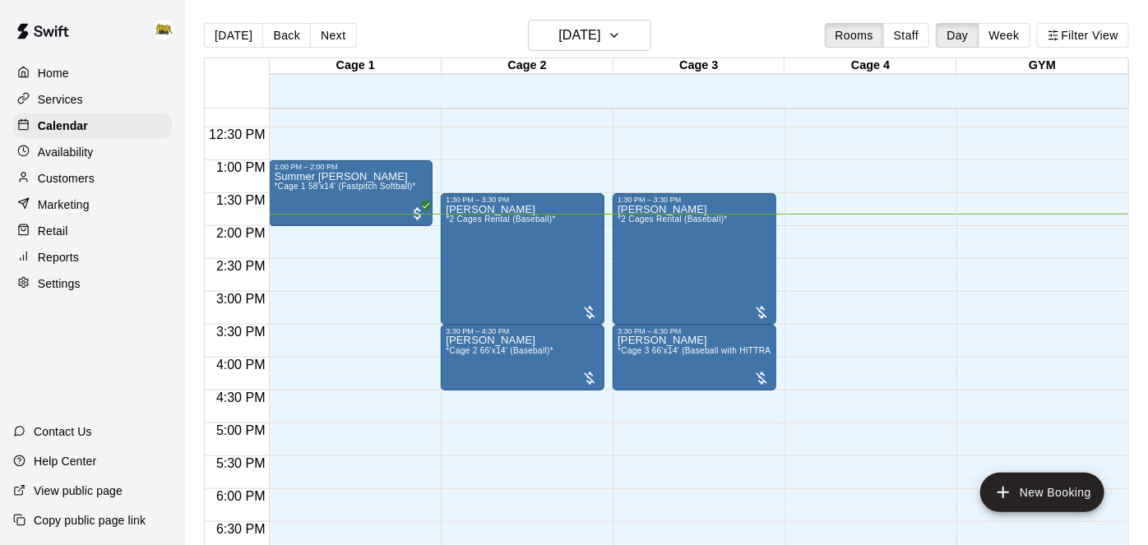
click at [497, 442] on div "12:00 AM – 10:00 AM Closed 10:00 AM – 12:00 PM Unavailable Cage 1 , Cage 2 , Ca…" at bounding box center [523, 94] width 164 height 1579
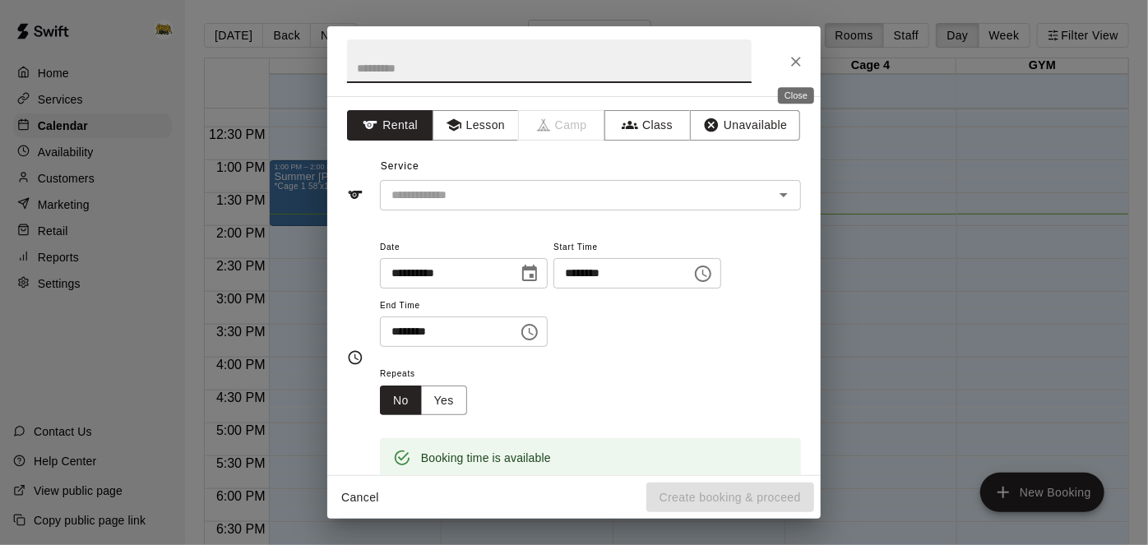
click at [791, 64] on icon "Close" at bounding box center [796, 61] width 16 height 16
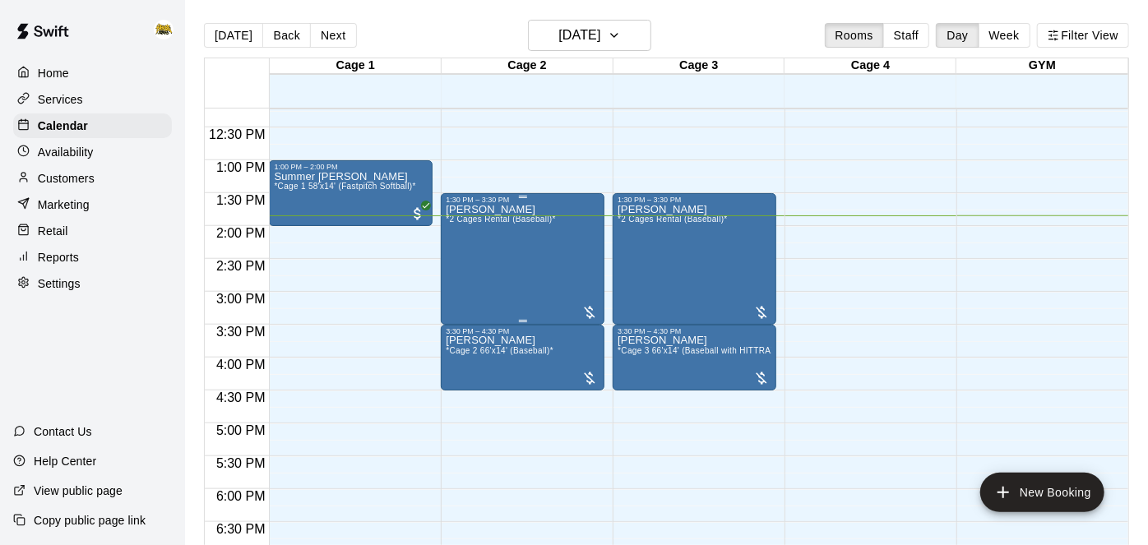
click at [503, 226] on div "[PERSON_NAME] *2 Cages Rental (Baseball)*" at bounding box center [501, 476] width 110 height 545
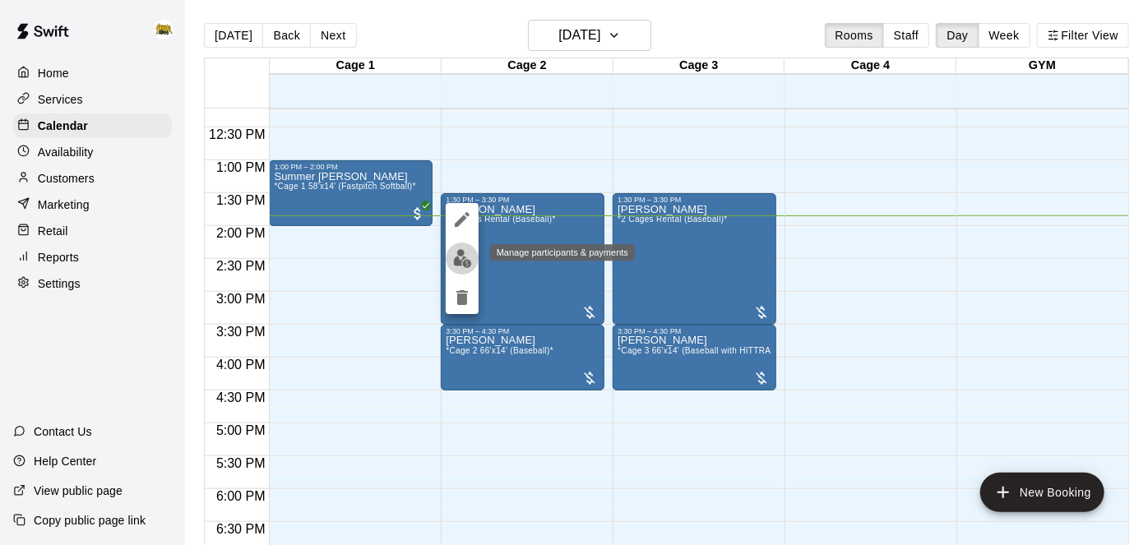
click at [471, 258] on button "edit" at bounding box center [462, 259] width 33 height 32
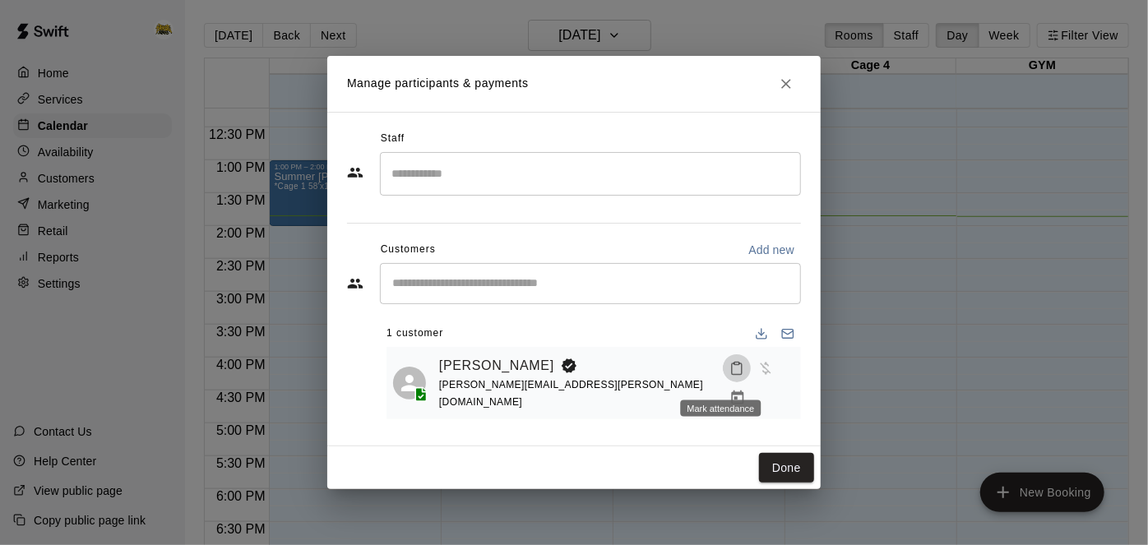
click at [723, 382] on button "Mark attendance" at bounding box center [737, 368] width 28 height 28
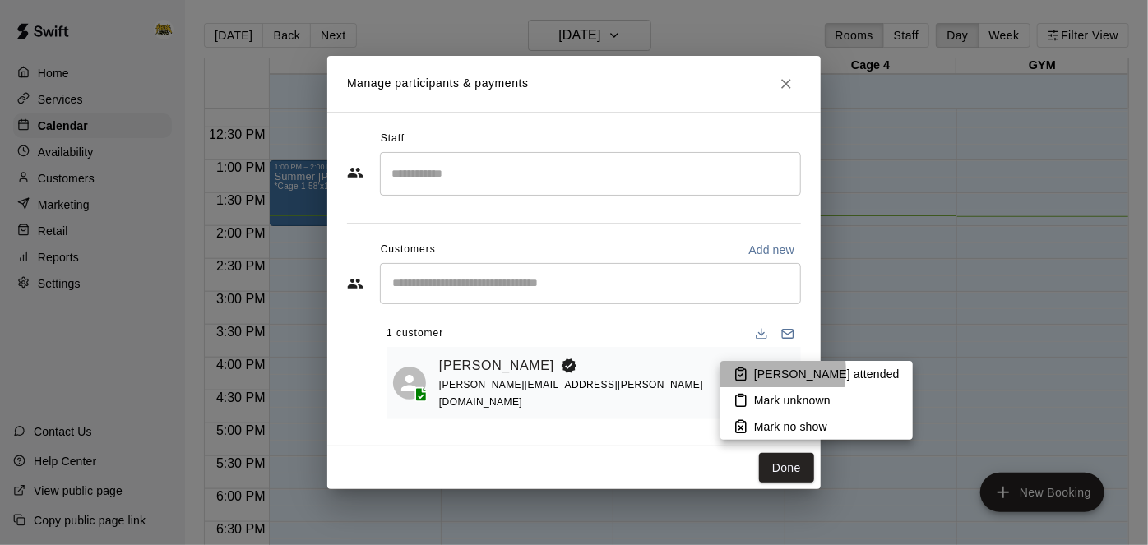
click at [755, 371] on p "[PERSON_NAME] attended" at bounding box center [827, 374] width 146 height 16
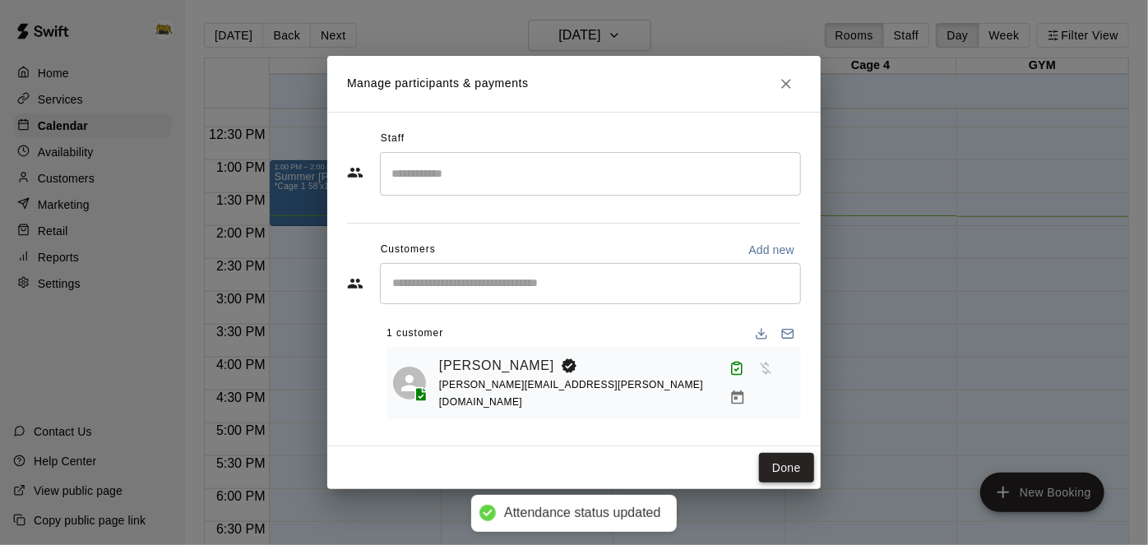
click at [794, 462] on button "Done" at bounding box center [786, 468] width 55 height 30
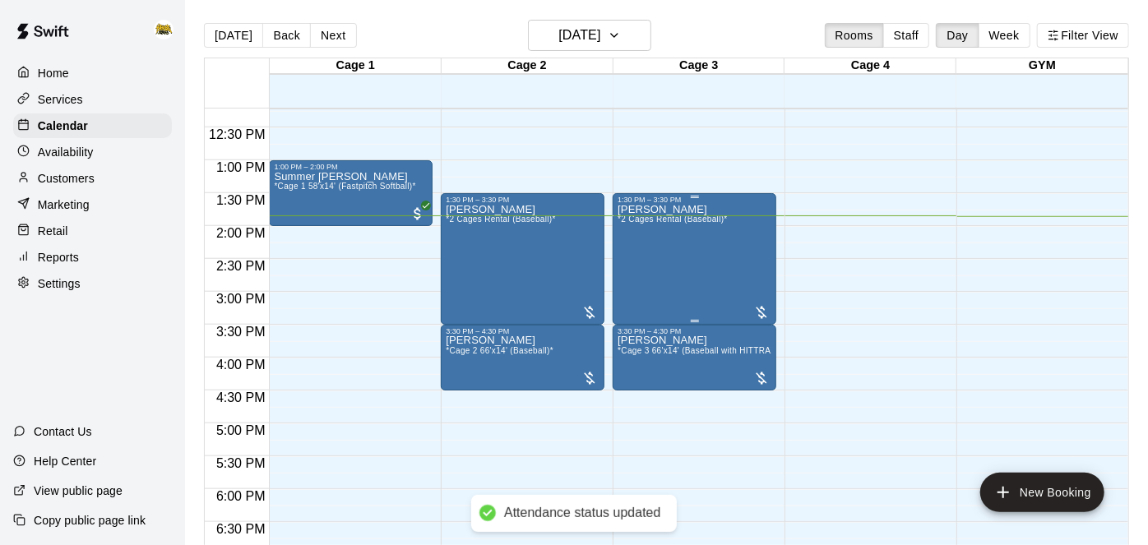
click at [677, 285] on div "[PERSON_NAME] *2 Cages Rental (Baseball)*" at bounding box center [673, 476] width 110 height 545
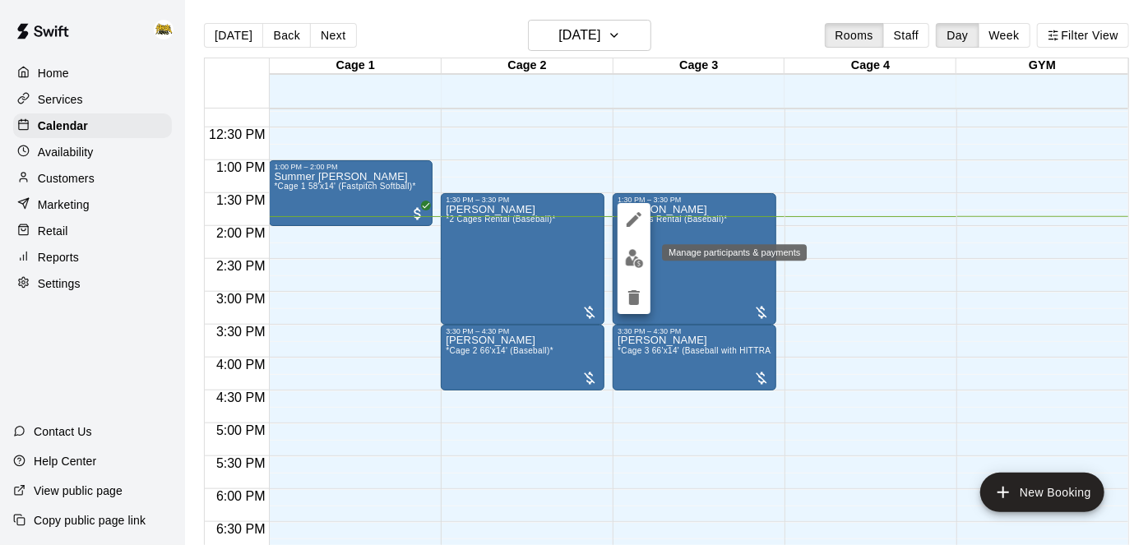
click at [631, 260] on img "edit" at bounding box center [634, 258] width 19 height 19
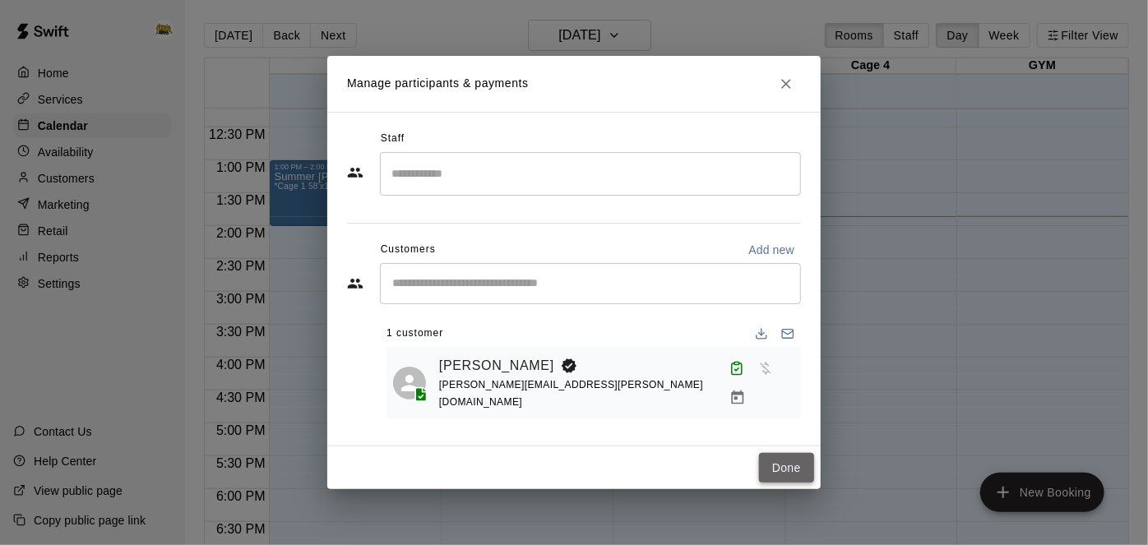
click at [778, 459] on button "Done" at bounding box center [786, 468] width 55 height 30
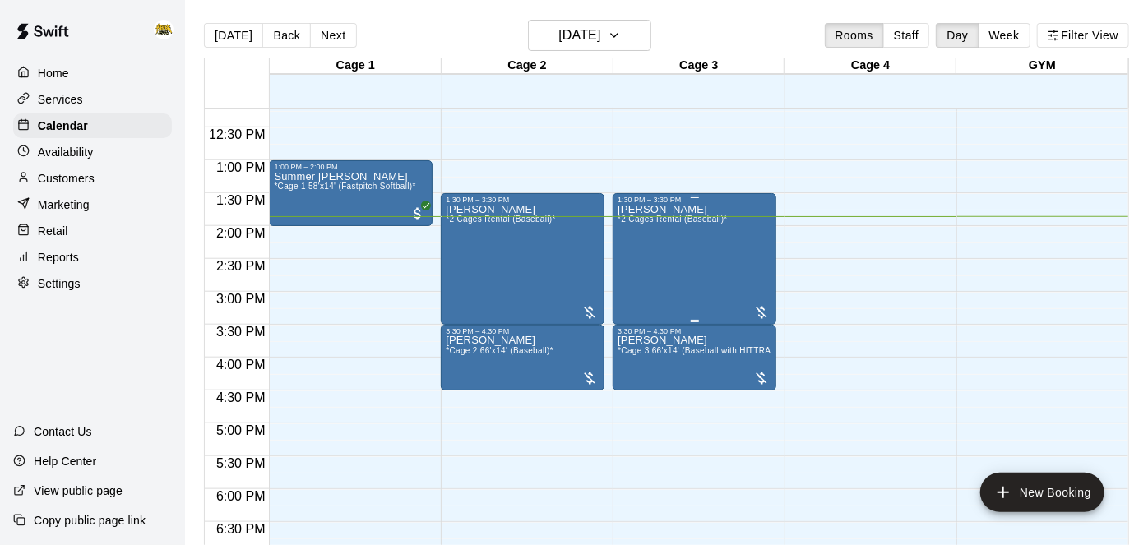
click at [696, 248] on div "[PERSON_NAME] *2 Cages Rental (Baseball)*" at bounding box center [673, 476] width 110 height 545
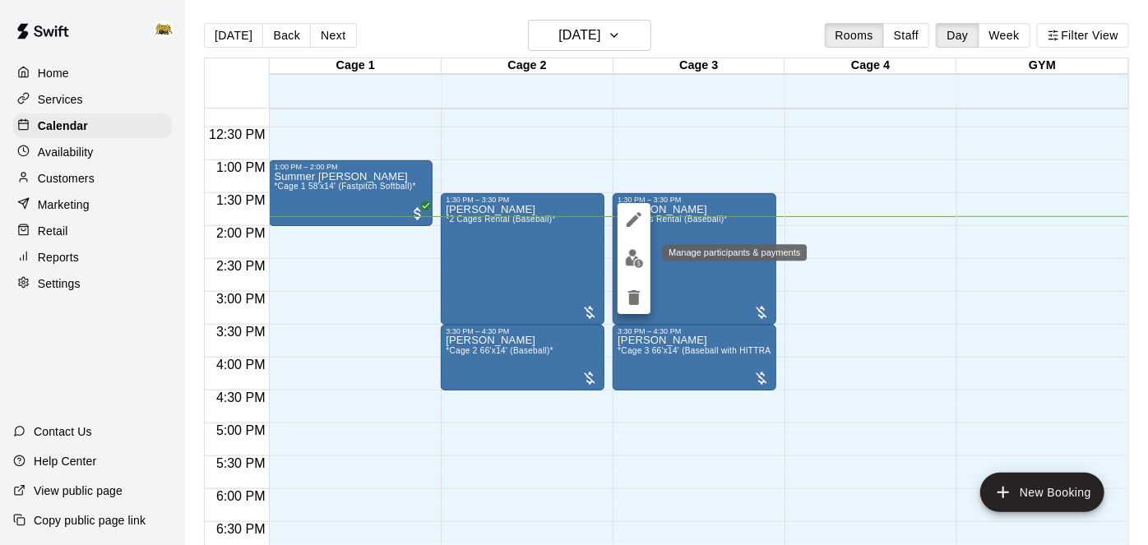
click at [638, 249] on img "edit" at bounding box center [634, 258] width 19 height 19
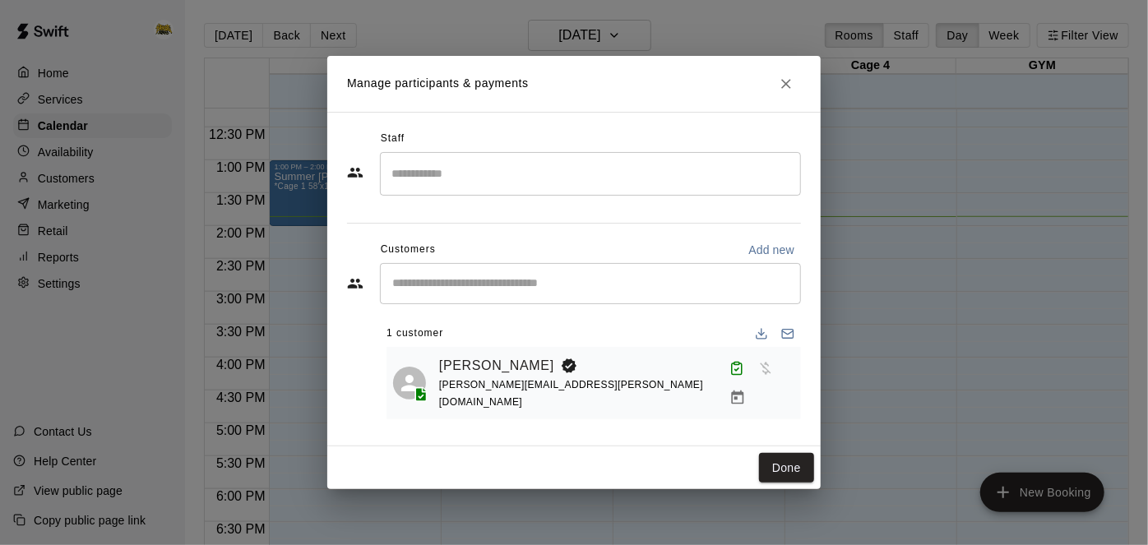
click at [935, 239] on div "Manage participants & payments Staff ​ Customers Add new ​ 1 customer [PERSON_N…" at bounding box center [574, 272] width 1148 height 545
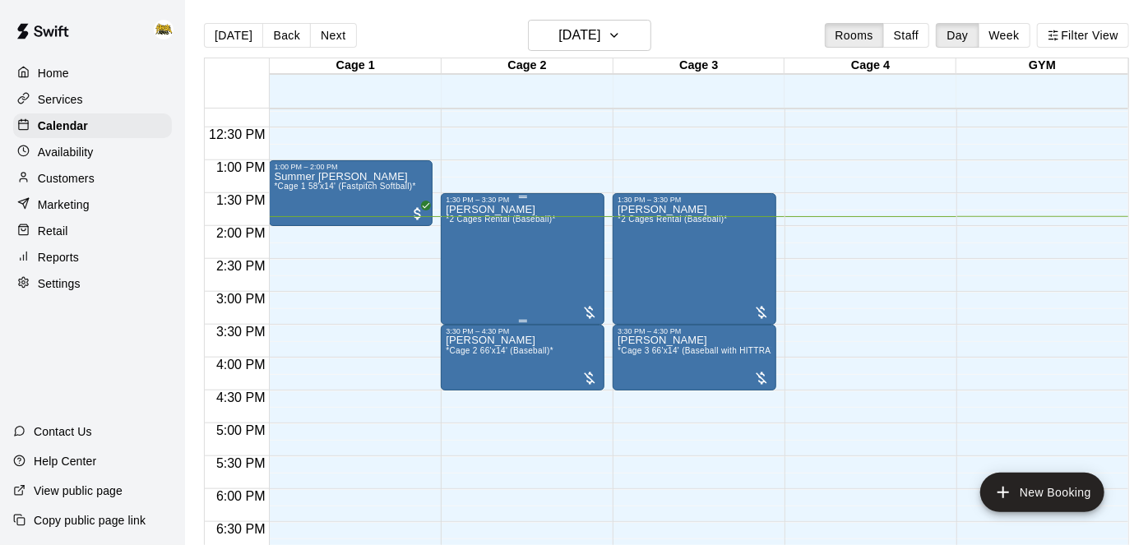
click at [521, 278] on div "[PERSON_NAME] *2 Cages Rental (Baseball)*" at bounding box center [501, 476] width 110 height 545
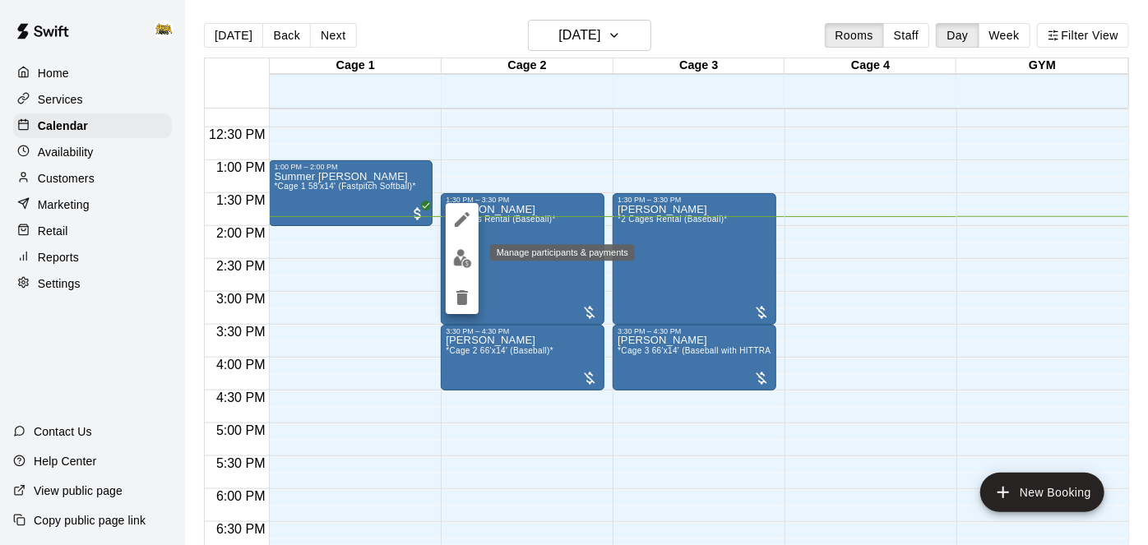
click at [470, 262] on img "edit" at bounding box center [462, 258] width 19 height 19
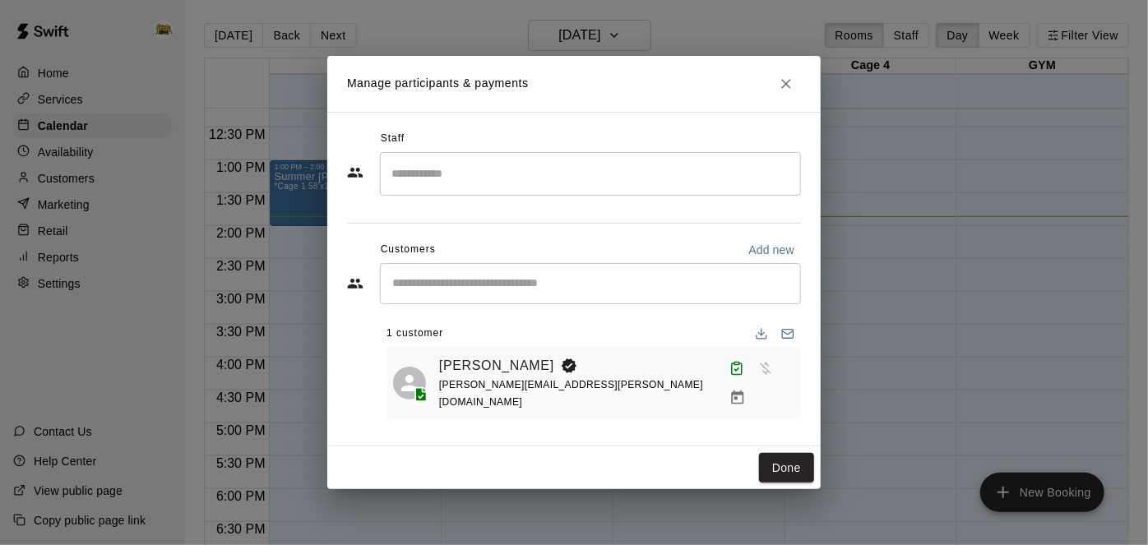
click at [927, 381] on div "Manage participants & payments Staff ​ Customers Add new ​ 1 customer [PERSON_N…" at bounding box center [574, 272] width 1148 height 545
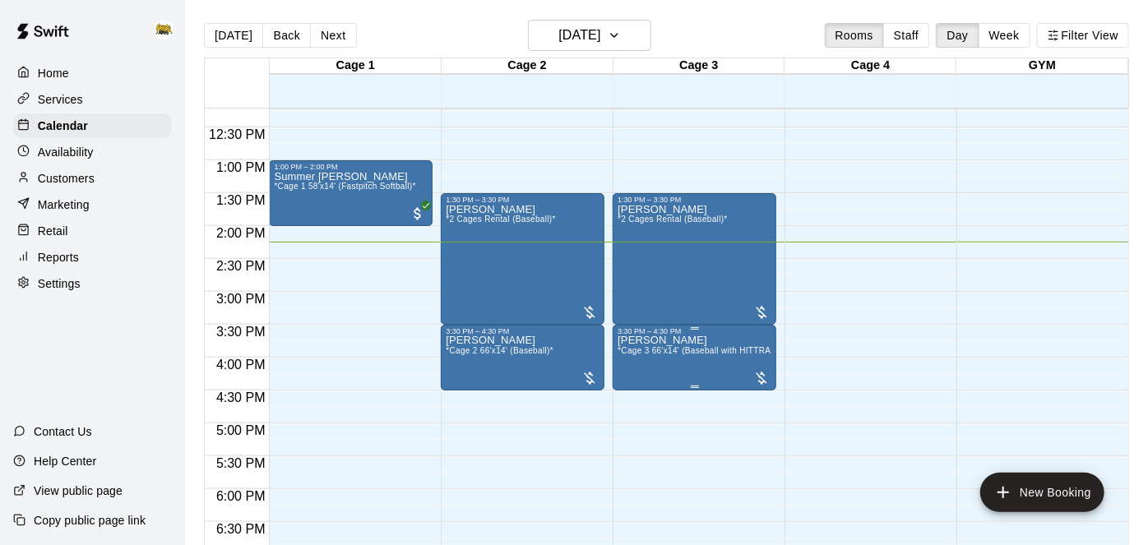
click at [640, 347] on icon "edit" at bounding box center [634, 351] width 20 height 20
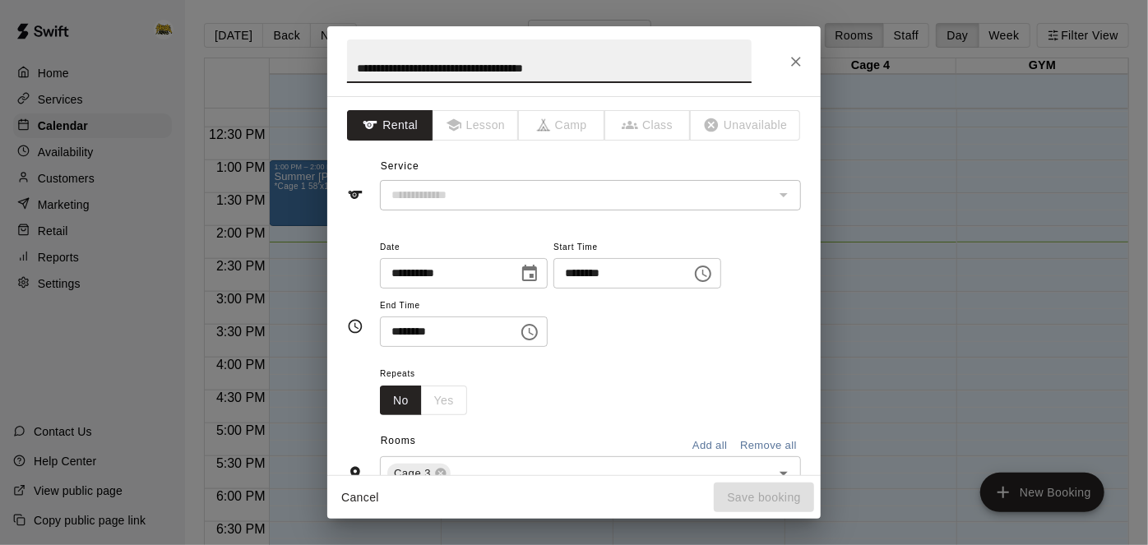
type input "**********"
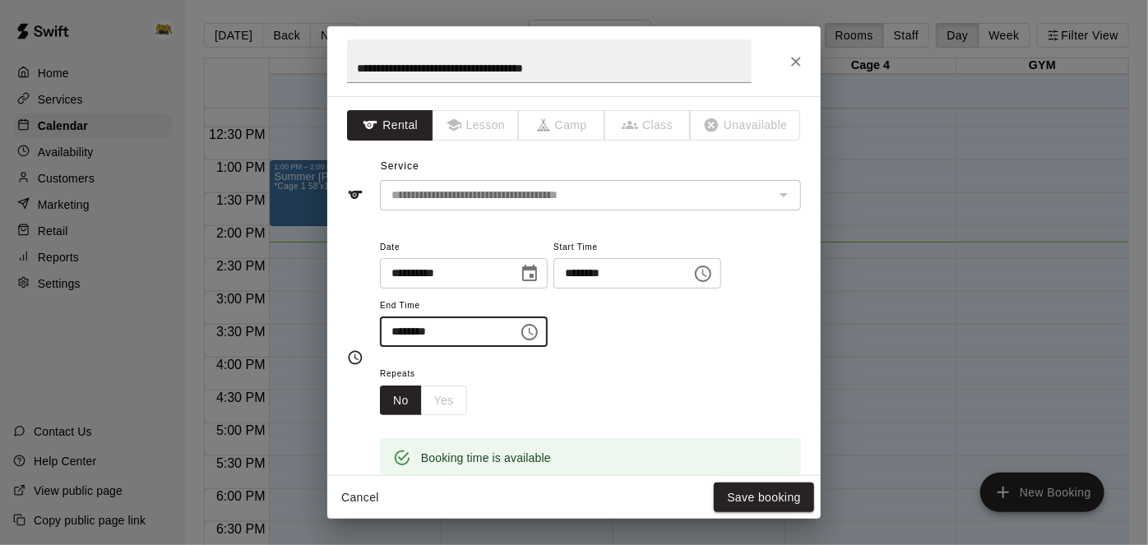
click at [420, 347] on input "********" at bounding box center [443, 332] width 127 height 30
type input "********"
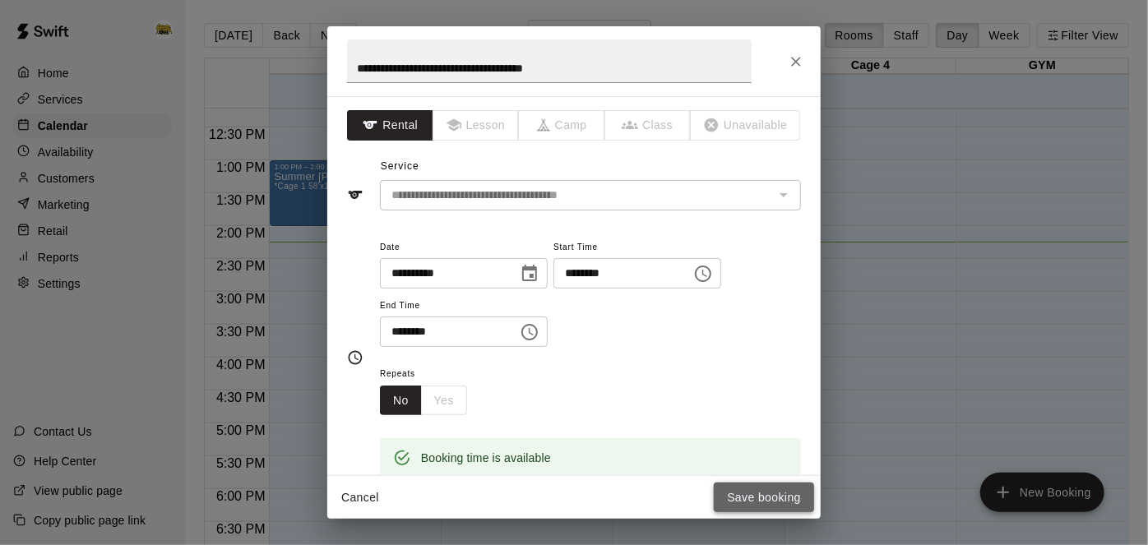
click at [762, 500] on button "Save booking" at bounding box center [764, 498] width 100 height 30
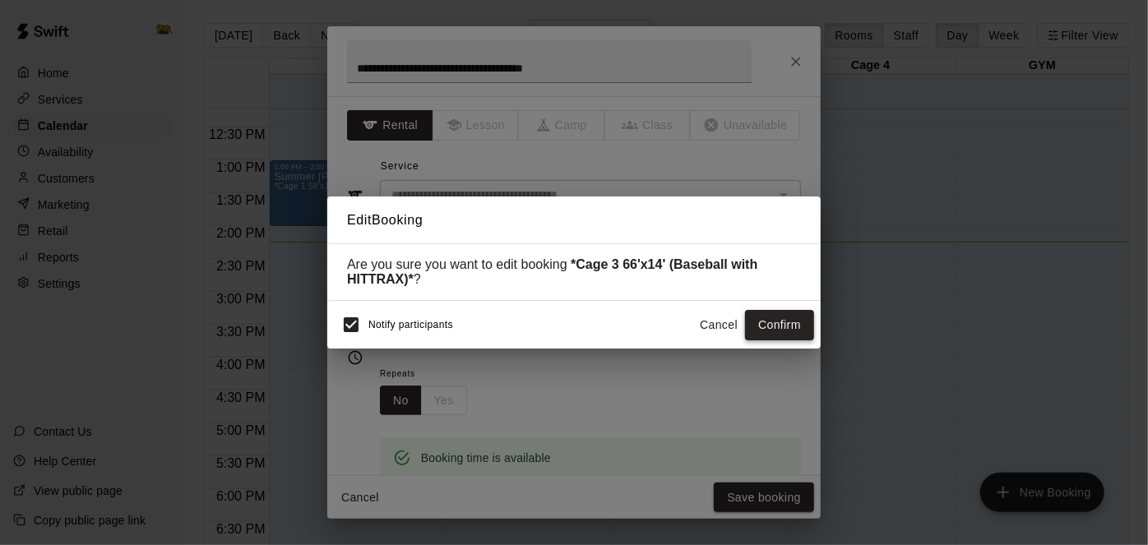
click at [808, 322] on button "Confirm" at bounding box center [779, 325] width 69 height 30
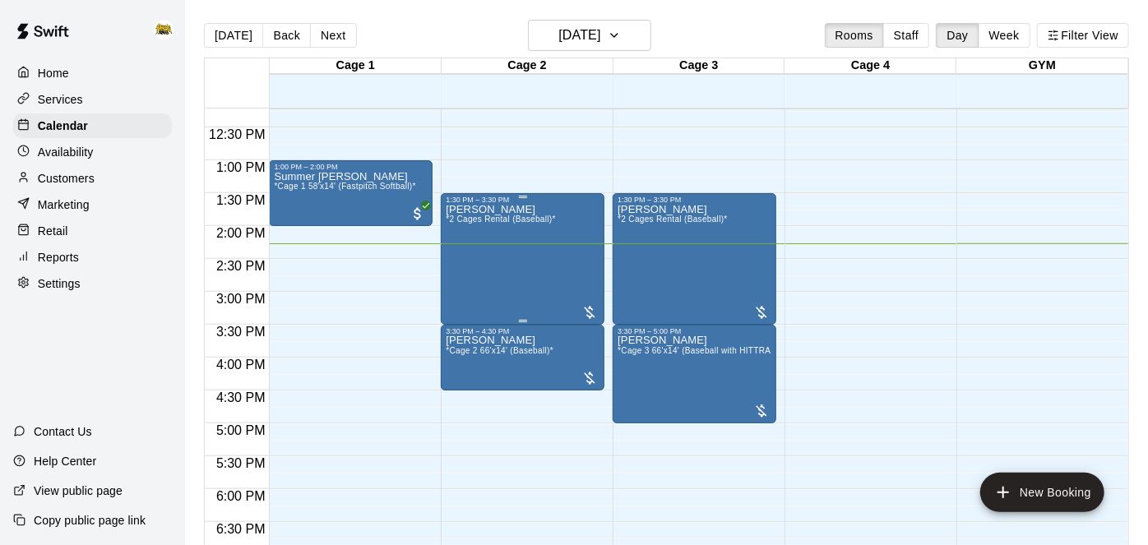
click at [564, 260] on div "[PERSON_NAME] *2 Cages Rental (Baseball)*" at bounding box center [523, 476] width 154 height 545
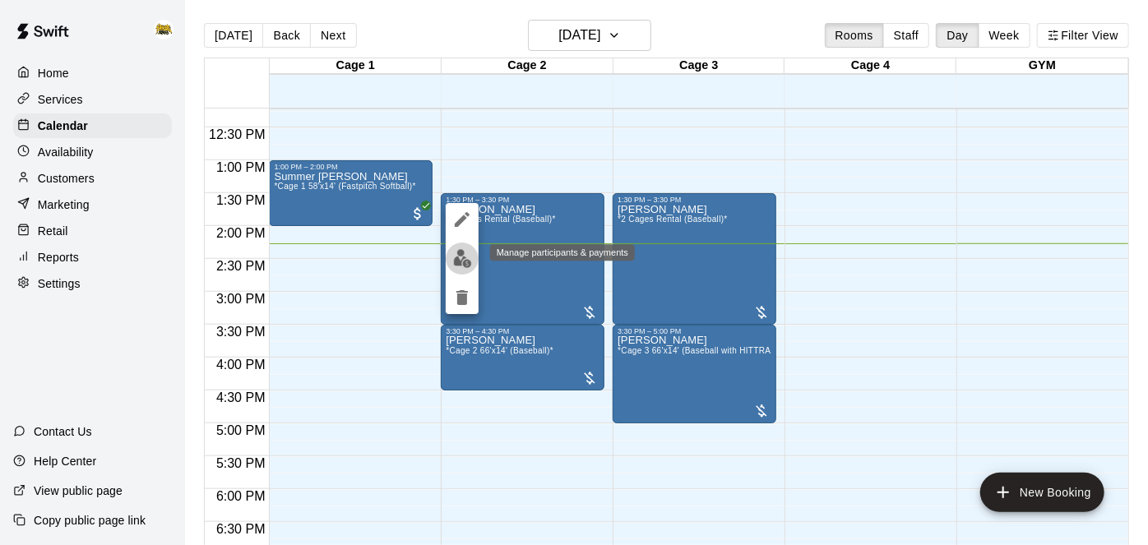
click at [466, 261] on img "edit" at bounding box center [462, 258] width 19 height 19
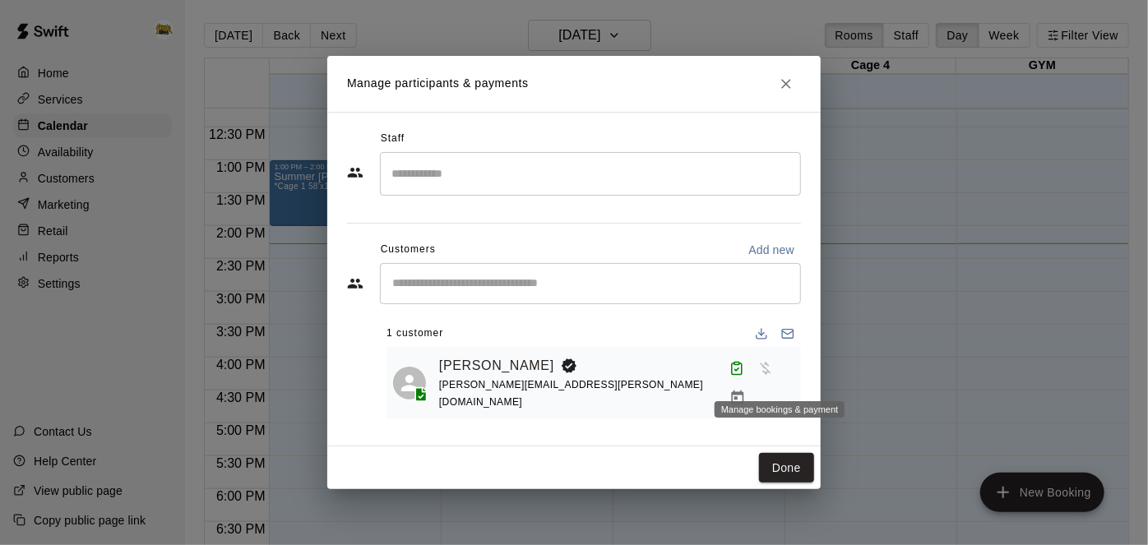
click at [744, 391] on icon "Manage bookings & payment" at bounding box center [738, 398] width 12 height 14
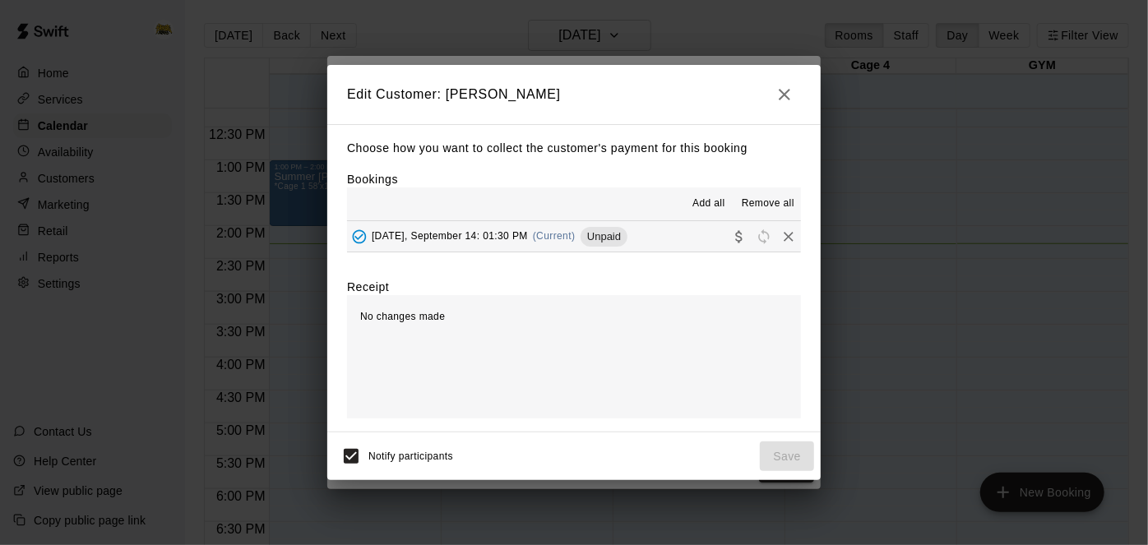
click at [641, 248] on button "[DATE], September 14: 01:30 PM (Current) Unpaid" at bounding box center [574, 236] width 454 height 30
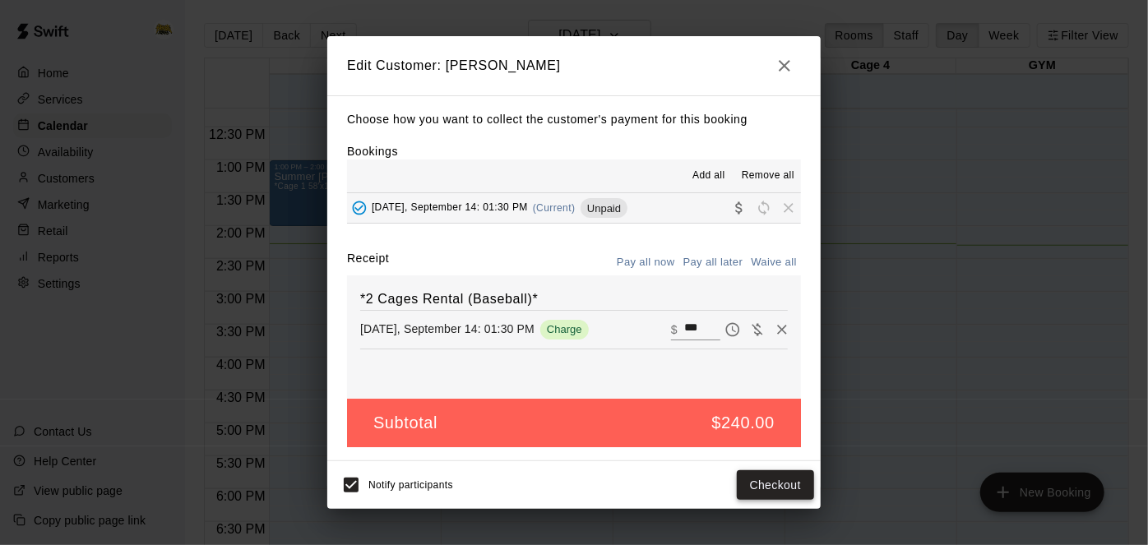
click at [782, 480] on button "Checkout" at bounding box center [775, 485] width 77 height 30
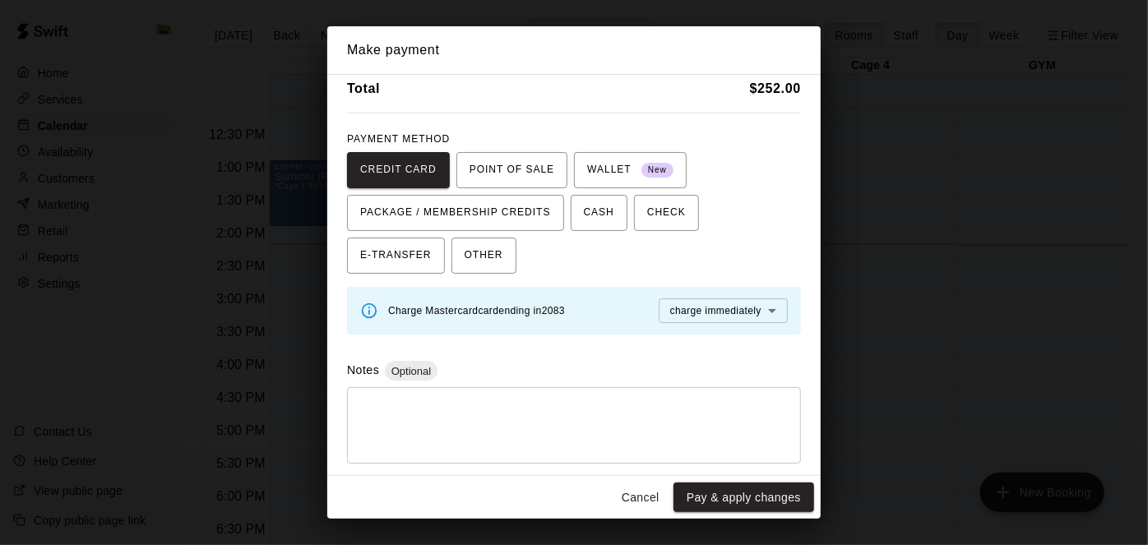
scroll to position [63, 0]
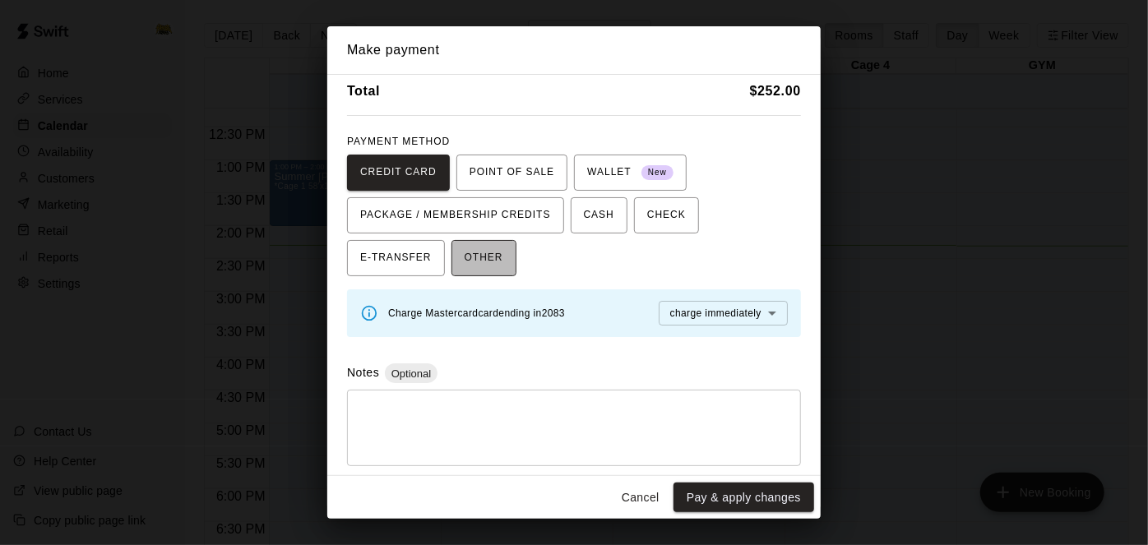
click at [465, 260] on span "OTHER" at bounding box center [484, 258] width 39 height 26
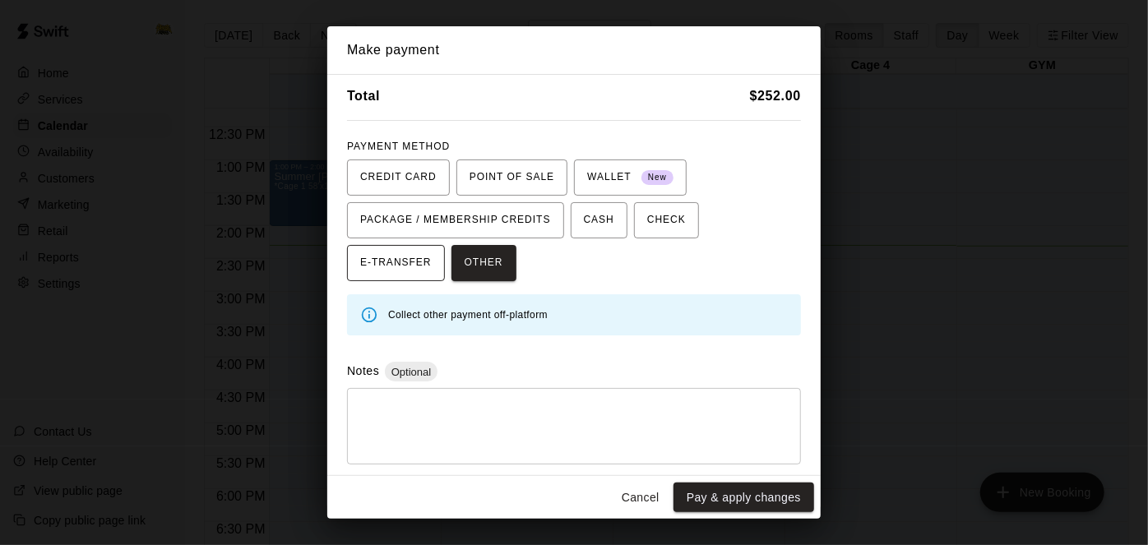
click at [432, 250] on span "E-TRANSFER" at bounding box center [396, 263] width 72 height 26
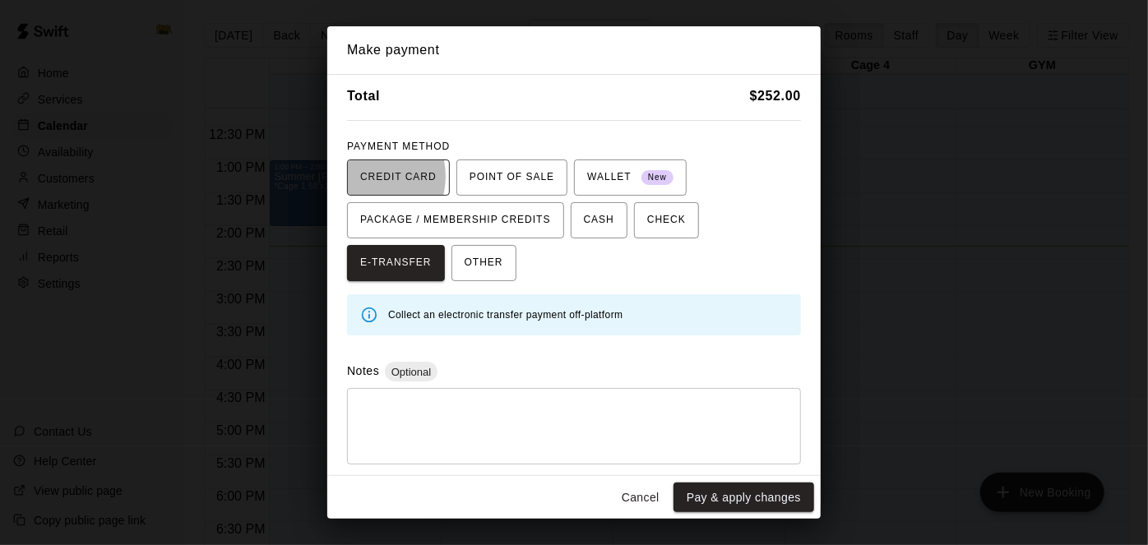
click at [370, 175] on span "CREDIT CARD" at bounding box center [398, 177] width 76 height 26
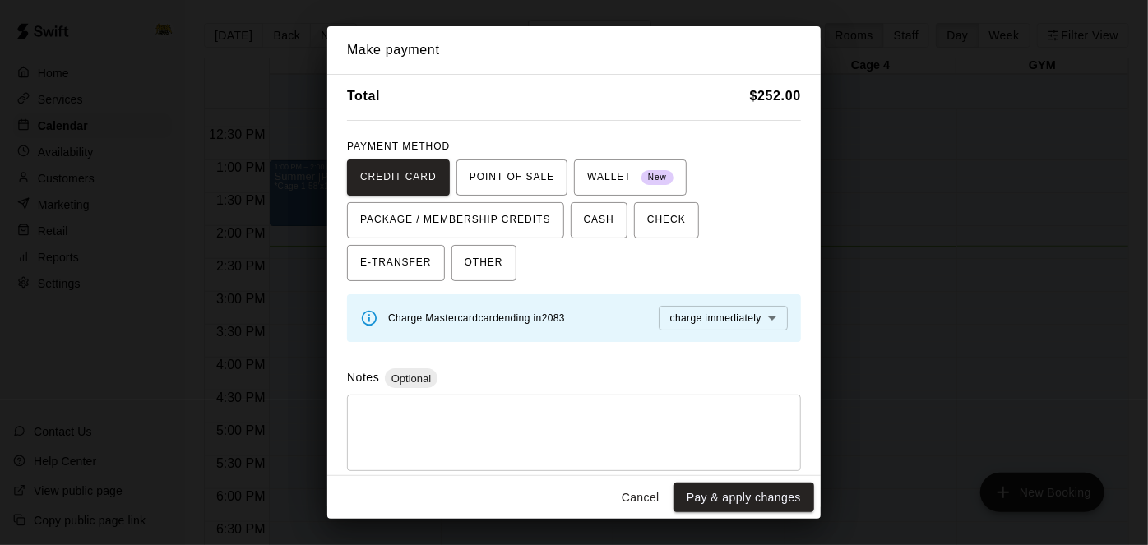
click at [508, 322] on div "Charge Mastercard card ending in [DATE]" at bounding box center [476, 318] width 177 height 18
click at [590, 174] on span "WALLET New" at bounding box center [630, 177] width 86 height 26
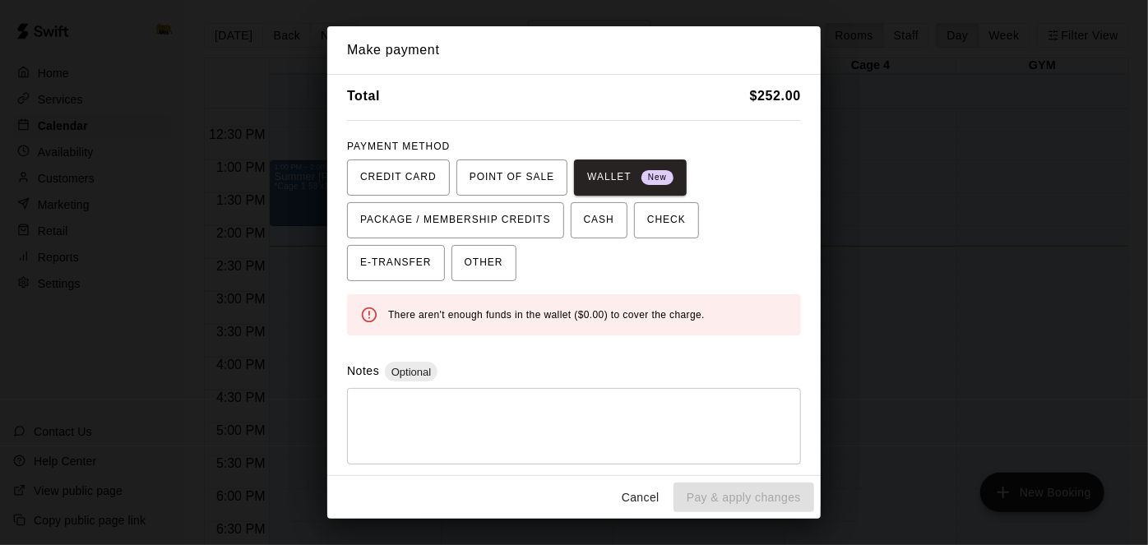
click at [368, 155] on div "PAYMENT METHOD CREDIT CARD POINT OF SALE WALLET New PACKAGE / MEMBERSHIP CREDIT…" at bounding box center [574, 208] width 454 height 148
click at [375, 169] on span "CREDIT CARD" at bounding box center [398, 177] width 76 height 26
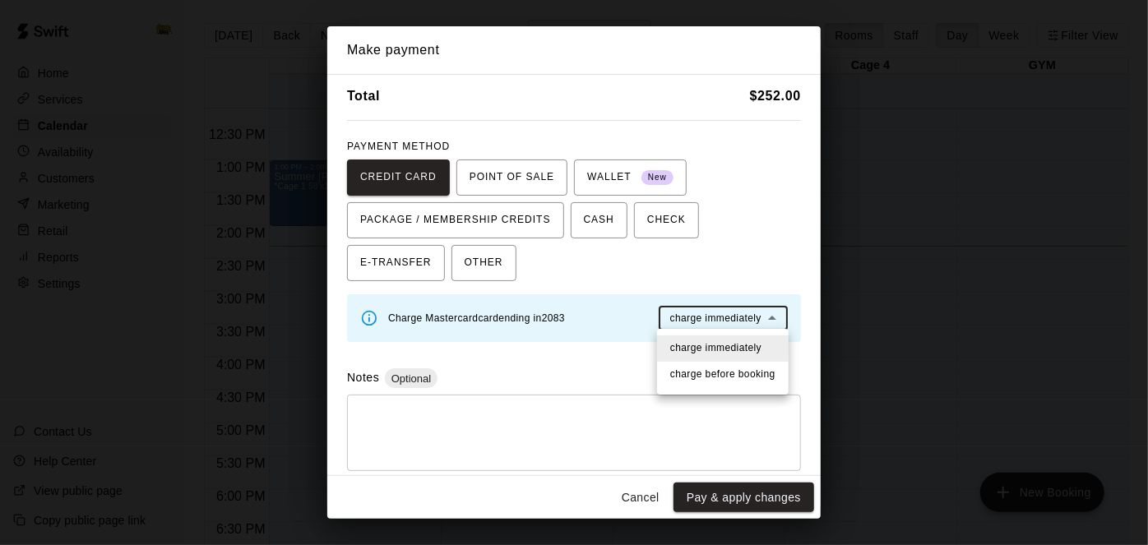
click at [702, 316] on body "Home Services Calendar Availability Customers Marketing Retail Reports Settings…" at bounding box center [574, 286] width 1148 height 572
click at [549, 317] on div at bounding box center [574, 272] width 1148 height 545
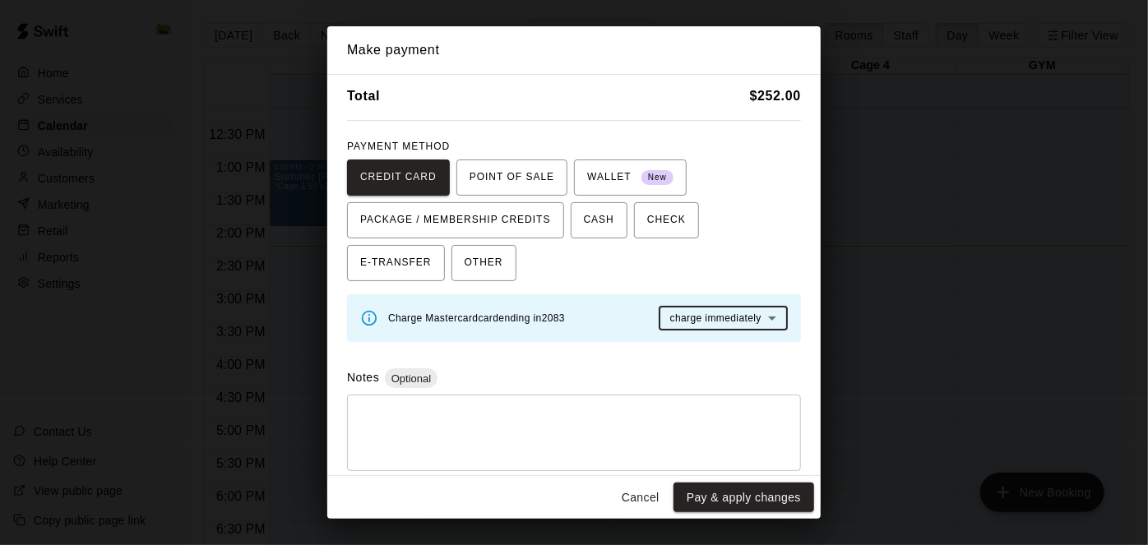
click at [364, 317] on icon at bounding box center [369, 318] width 18 height 18
click at [370, 320] on icon at bounding box center [369, 318] width 18 height 18
click at [896, 63] on div "Make payment Subtotal $ 240.00 Tax $ 12.00 Total $ 252.00 PAYMENT METHOD CREDIT…" at bounding box center [574, 272] width 1148 height 545
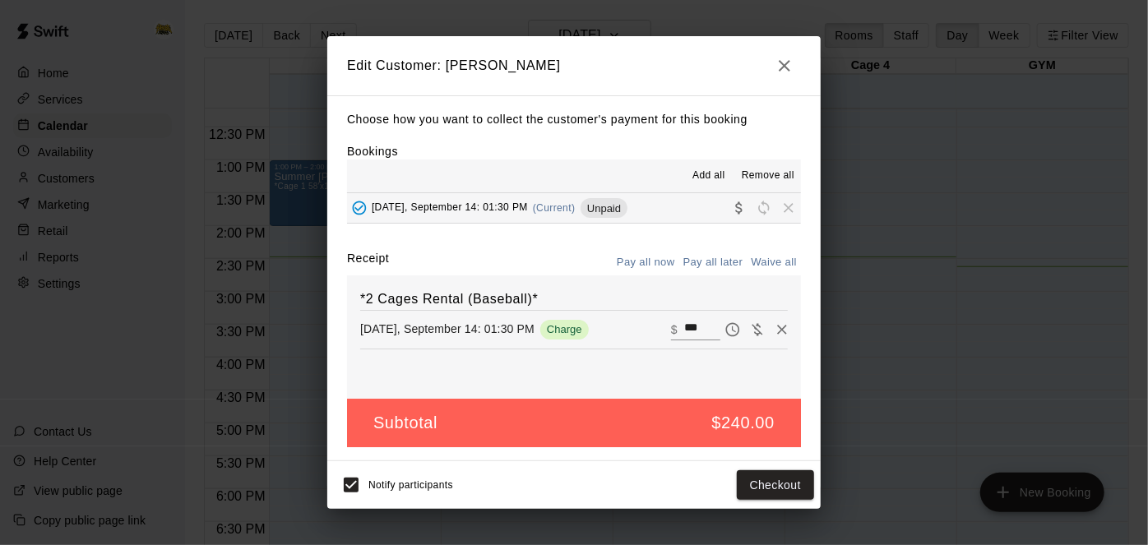
click at [784, 64] on icon "button" at bounding box center [785, 66] width 20 height 20
